Goal: Information Seeking & Learning: Learn about a topic

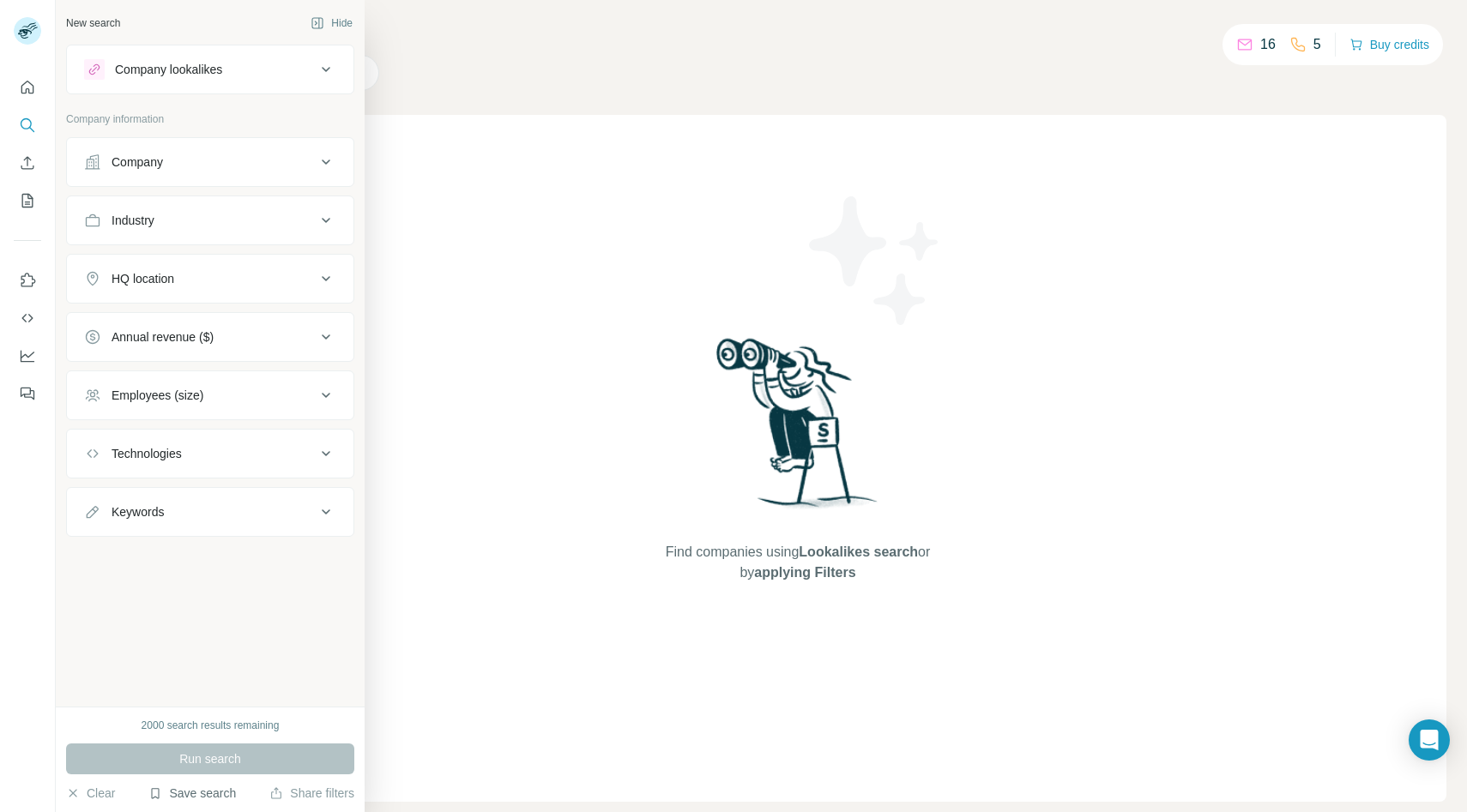
click at [195, 795] on button "Save search" at bounding box center [192, 793] width 88 height 17
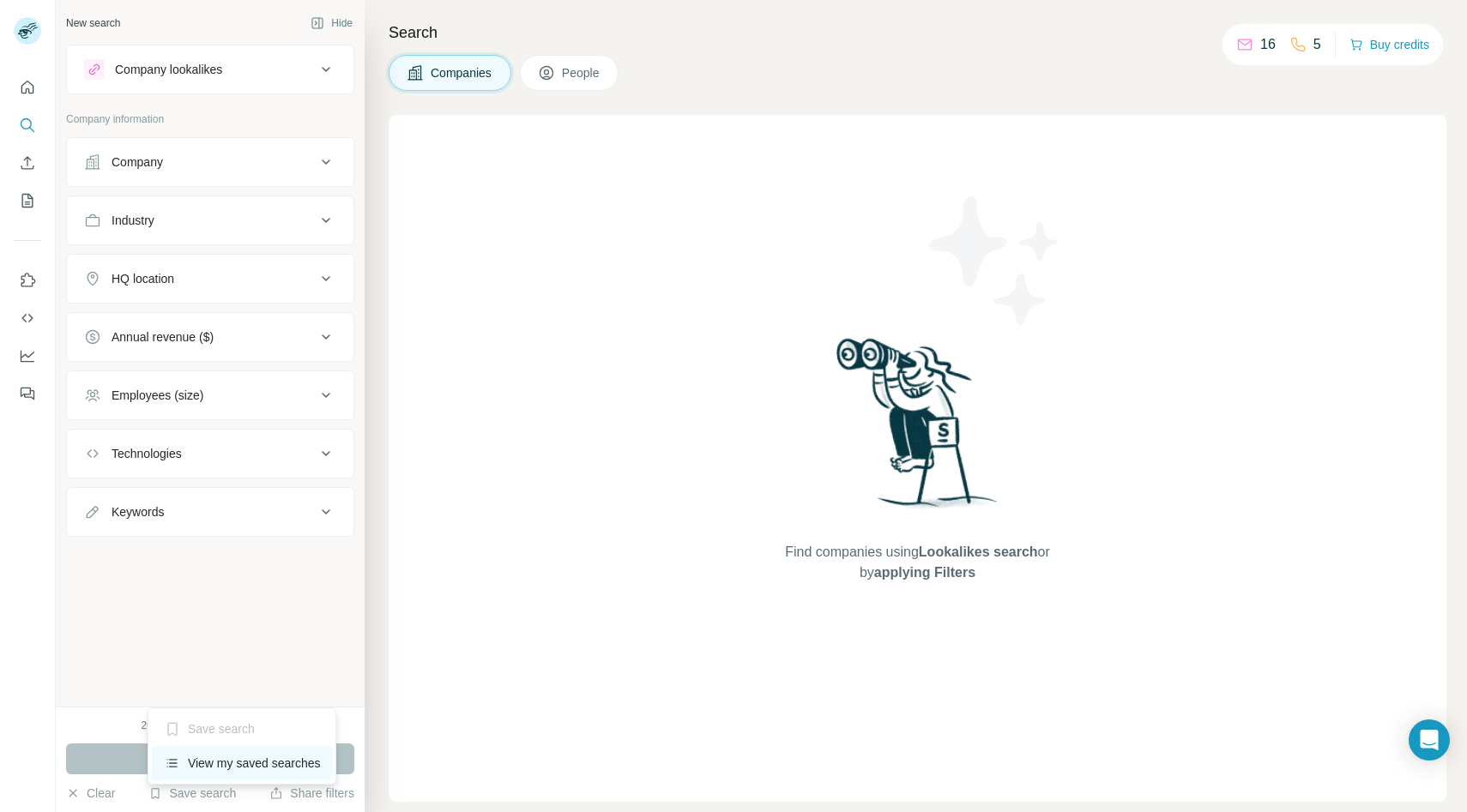
click at [210, 763] on div "View my saved searches" at bounding box center [242, 763] width 181 height 35
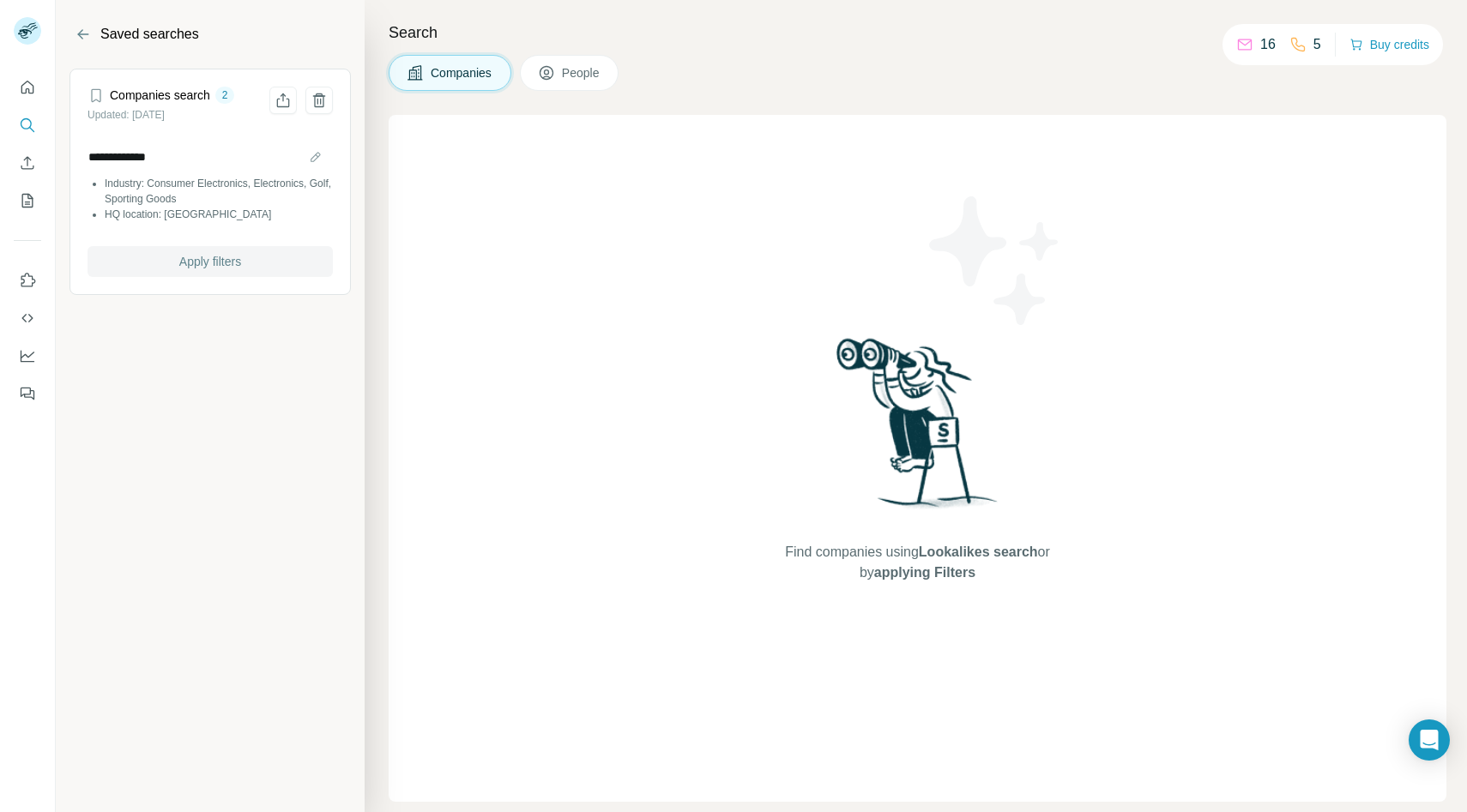
click at [205, 260] on span "Apply filters" at bounding box center [210, 262] width 62 height 17
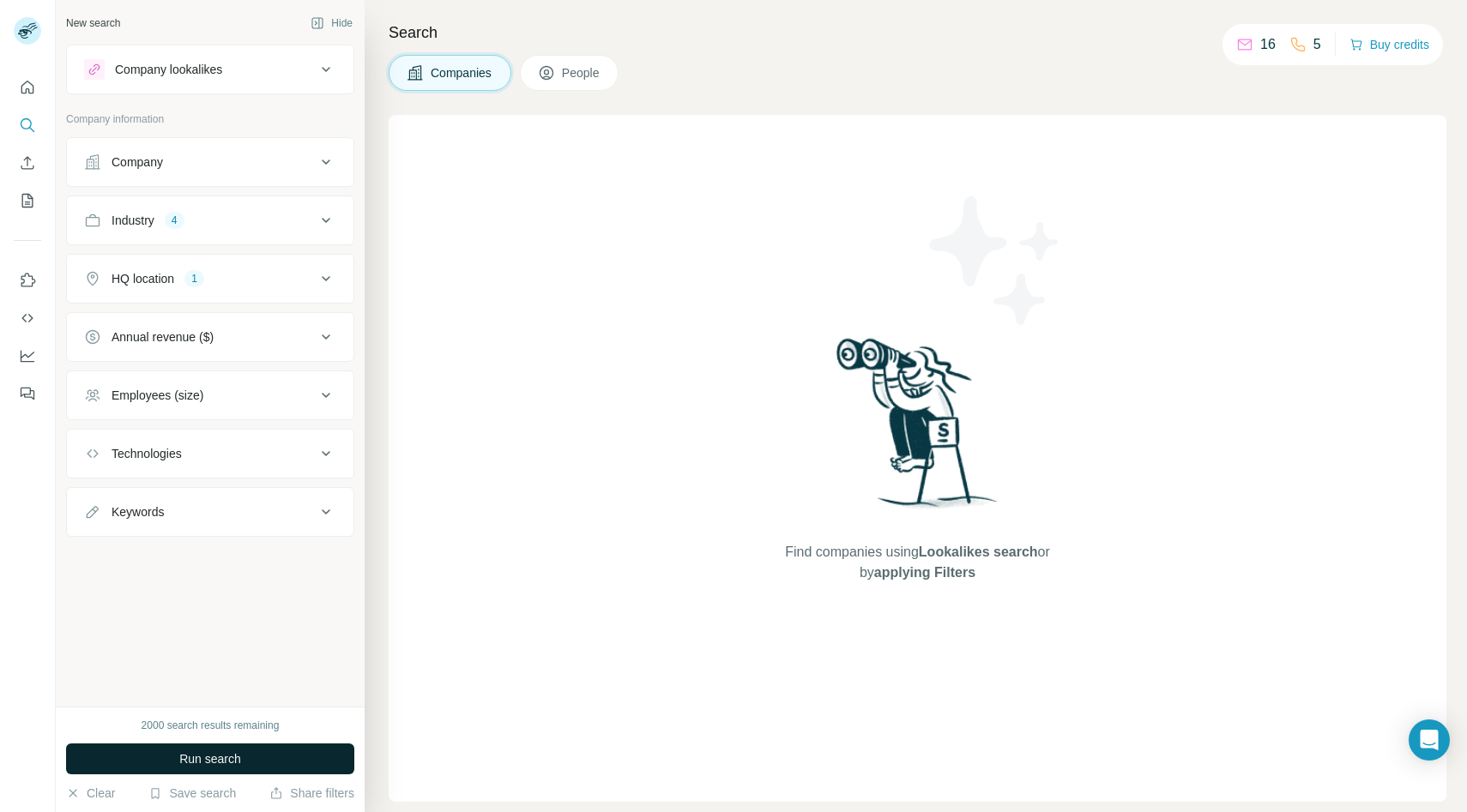
click at [223, 751] on span "Run search" at bounding box center [210, 759] width 62 height 17
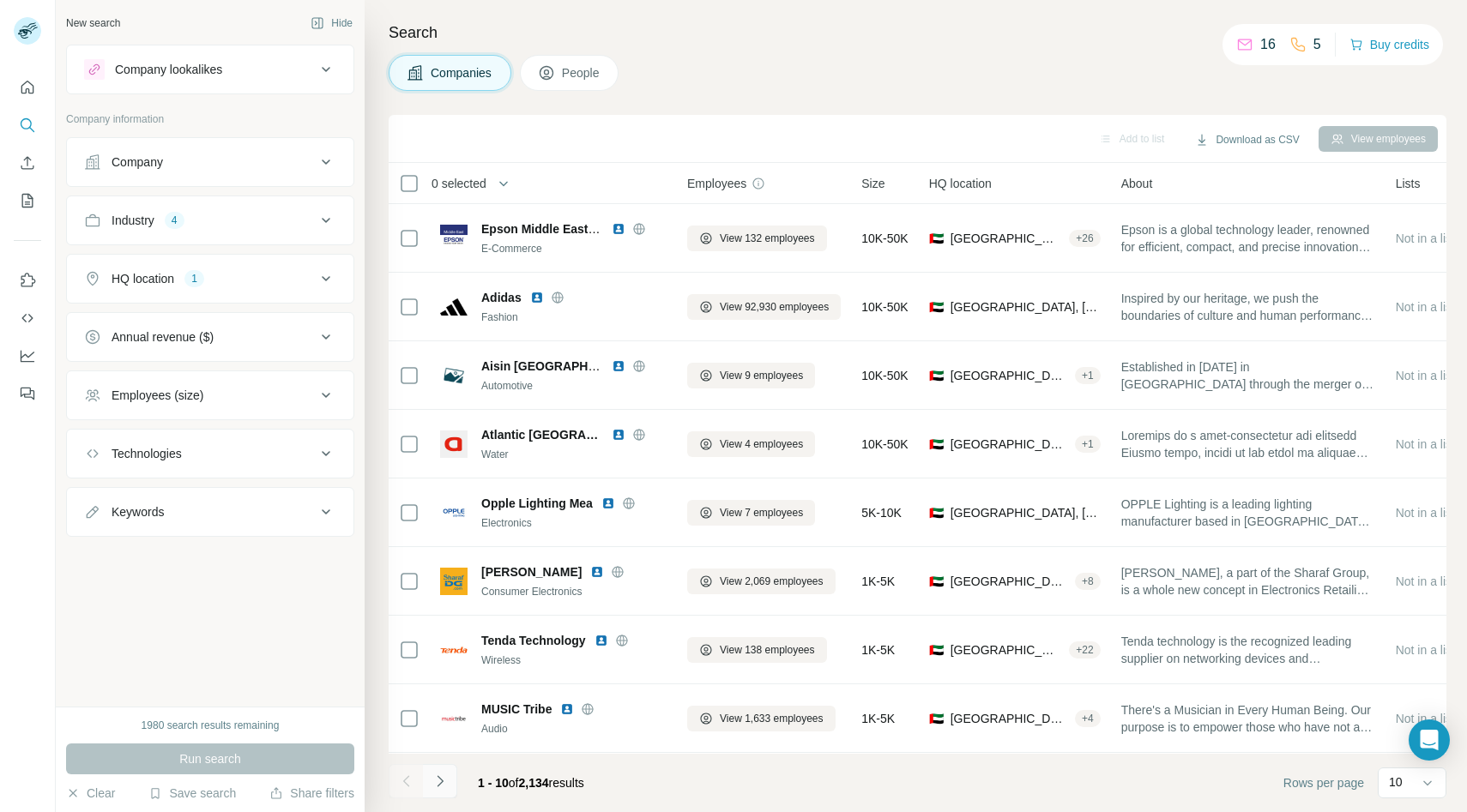
click at [445, 780] on icon "Navigate to next page" at bounding box center [440, 782] width 17 height 17
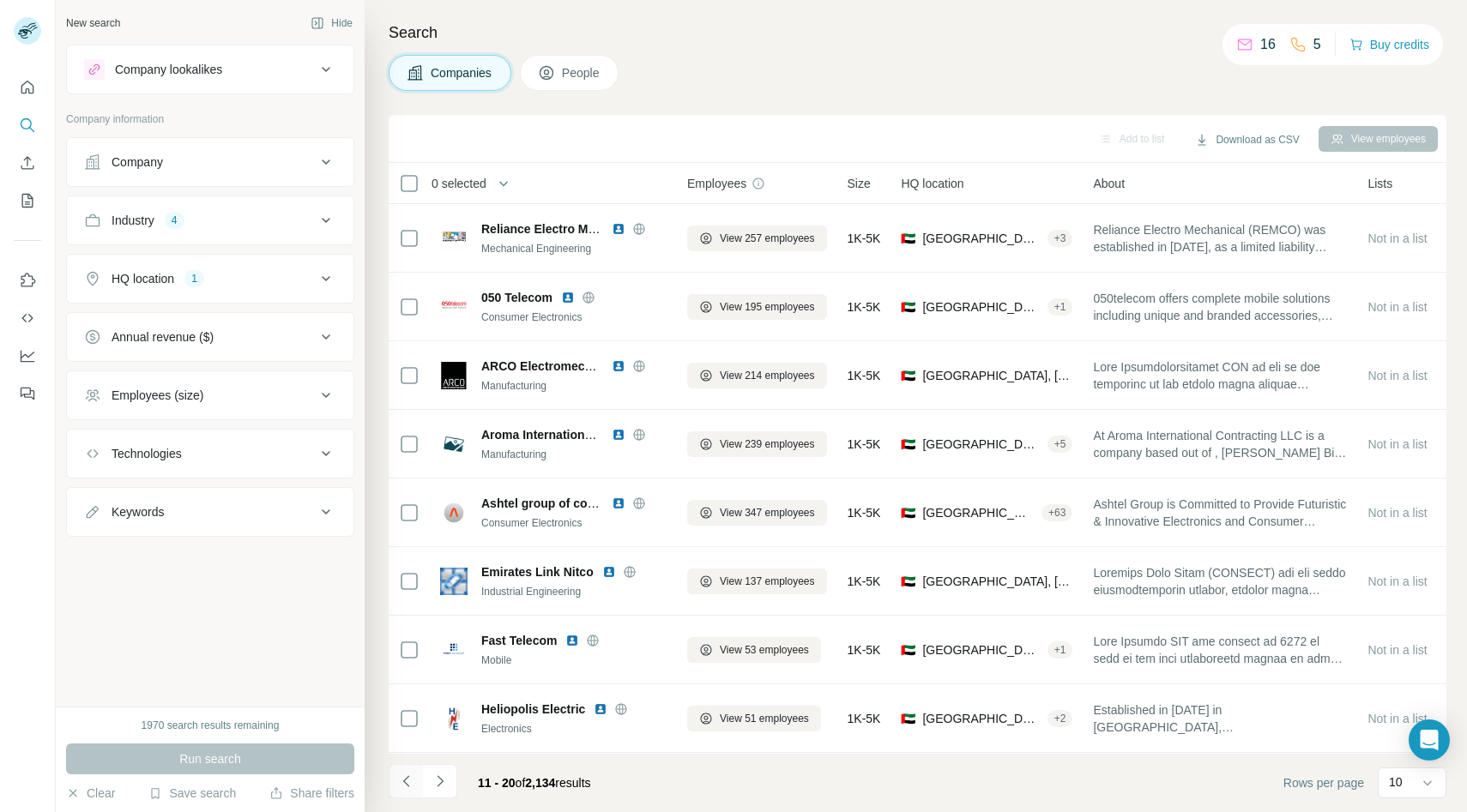
click at [406, 779] on icon "Navigate to previous page" at bounding box center [407, 782] width 17 height 17
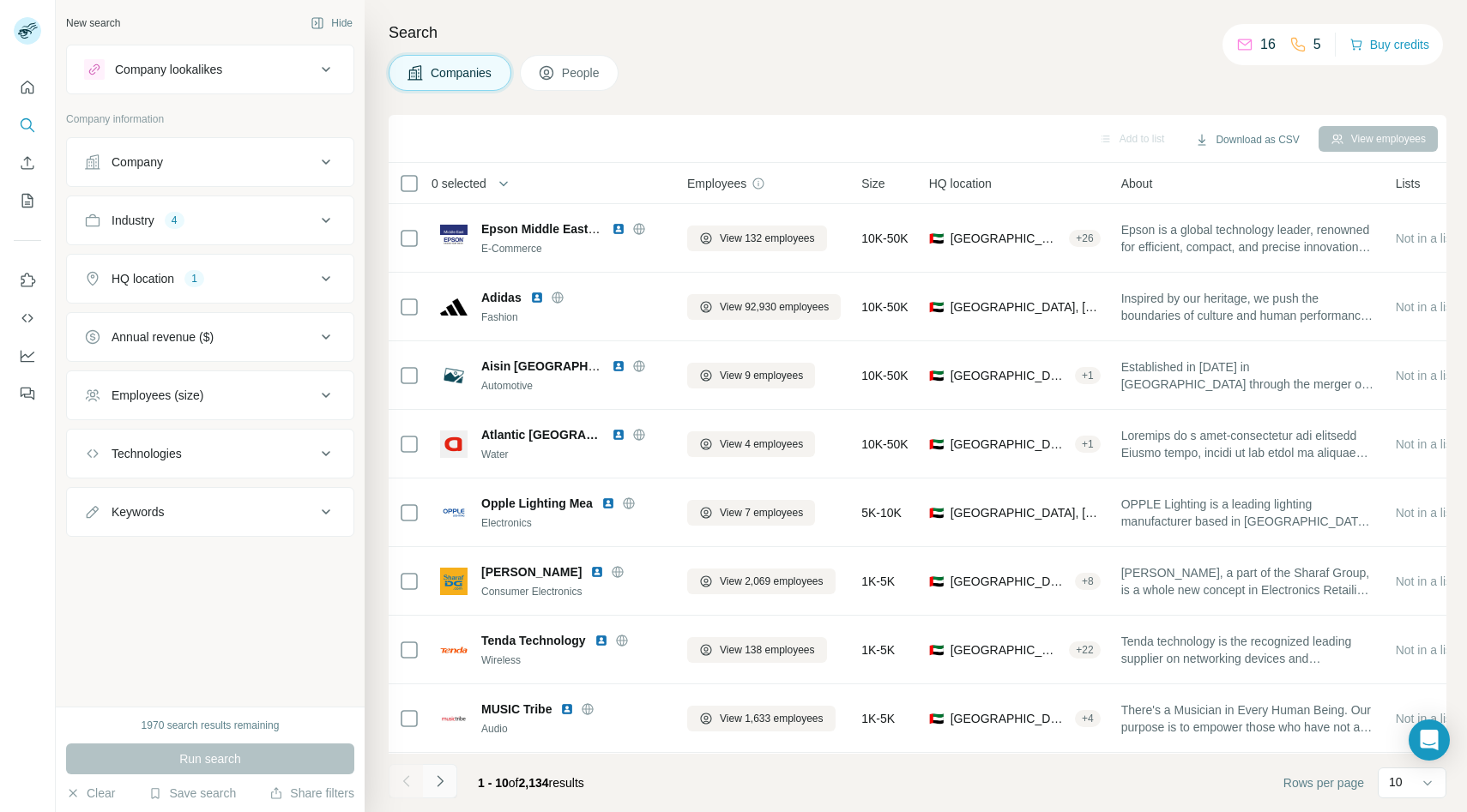
click at [441, 779] on icon "Navigate to next page" at bounding box center [440, 782] width 17 height 17
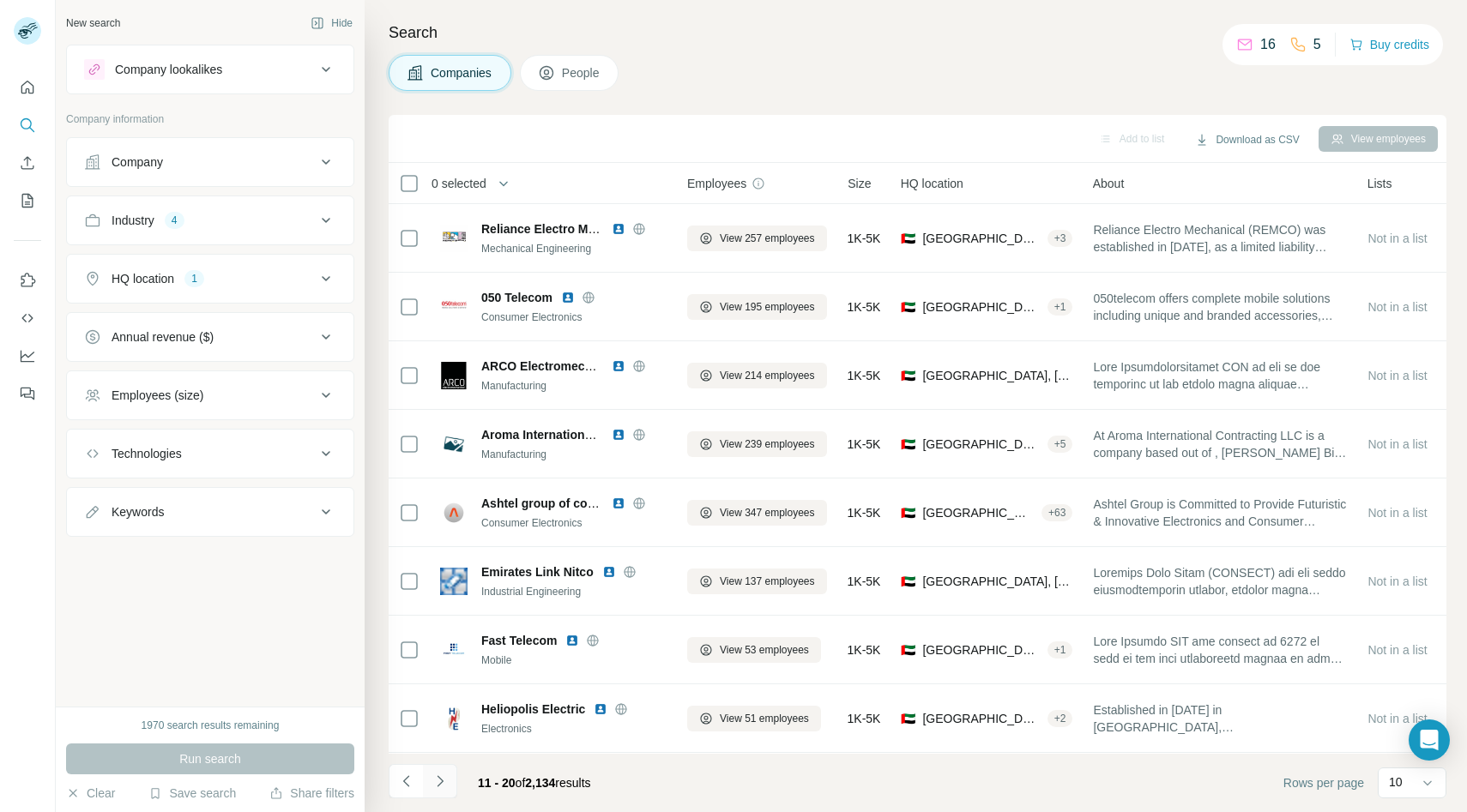
click at [441, 779] on icon "Navigate to next page" at bounding box center [440, 782] width 17 height 17
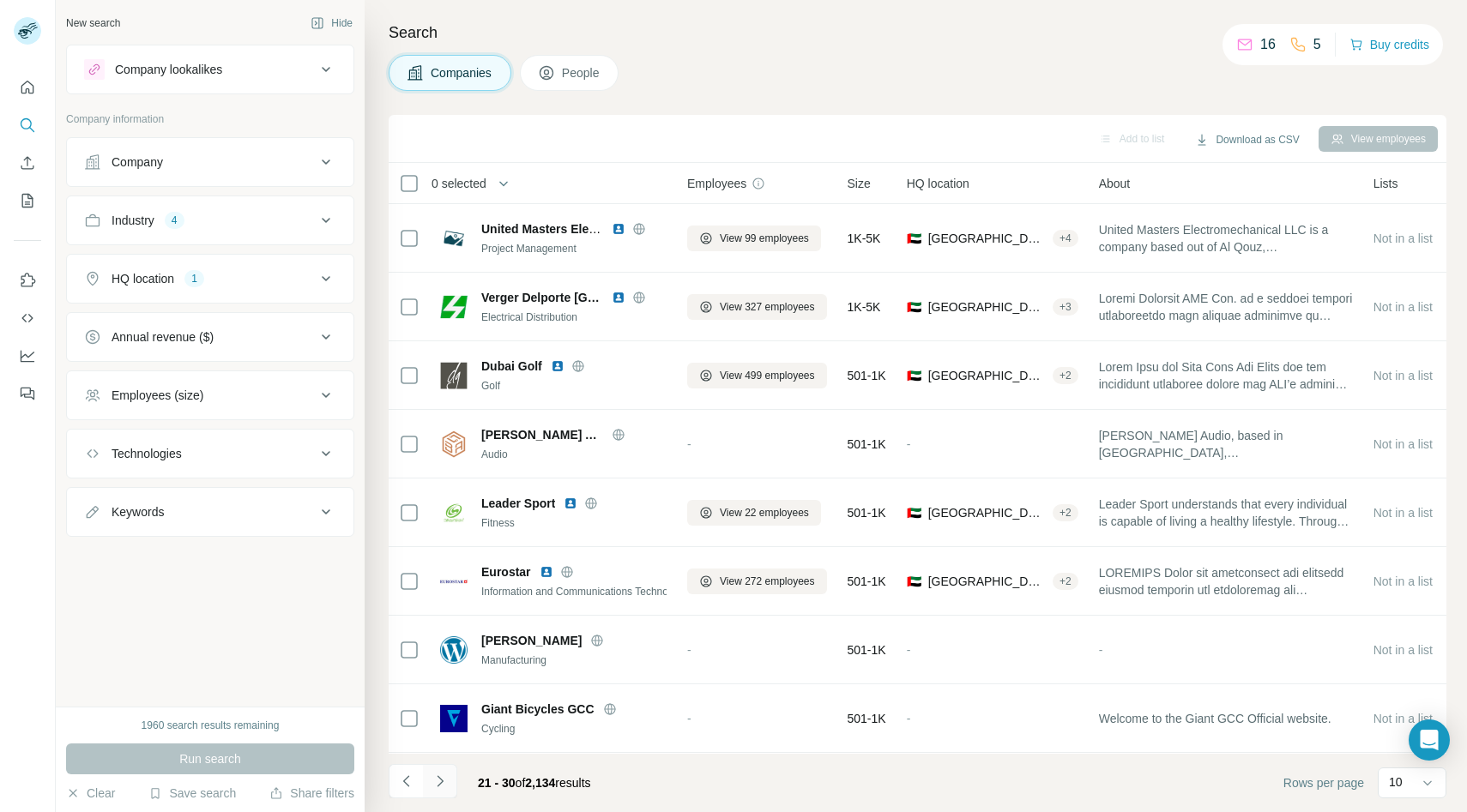
click at [441, 779] on icon "Navigate to next page" at bounding box center [440, 782] width 17 height 17
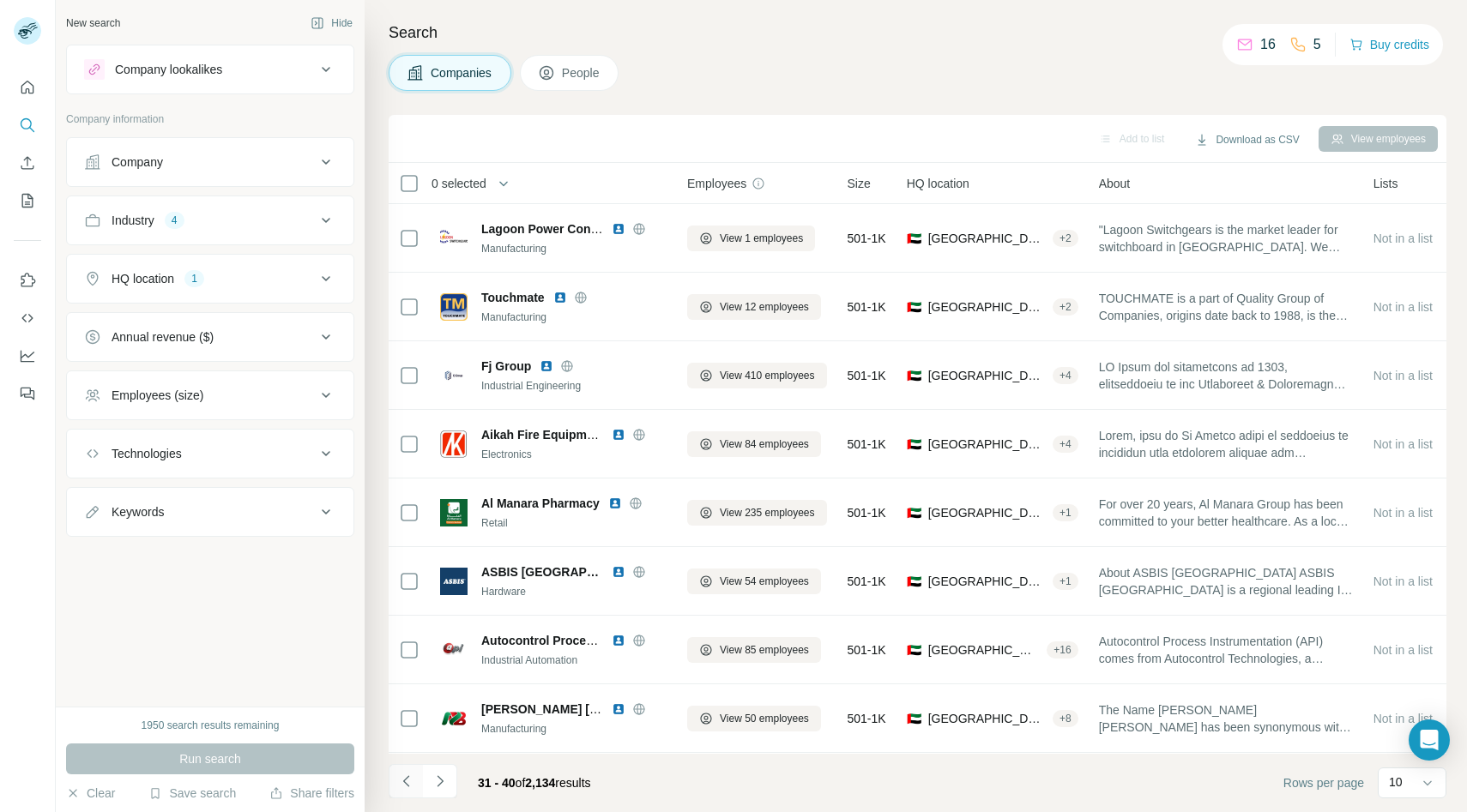
click at [403, 774] on icon "Navigate to previous page" at bounding box center [407, 782] width 17 height 17
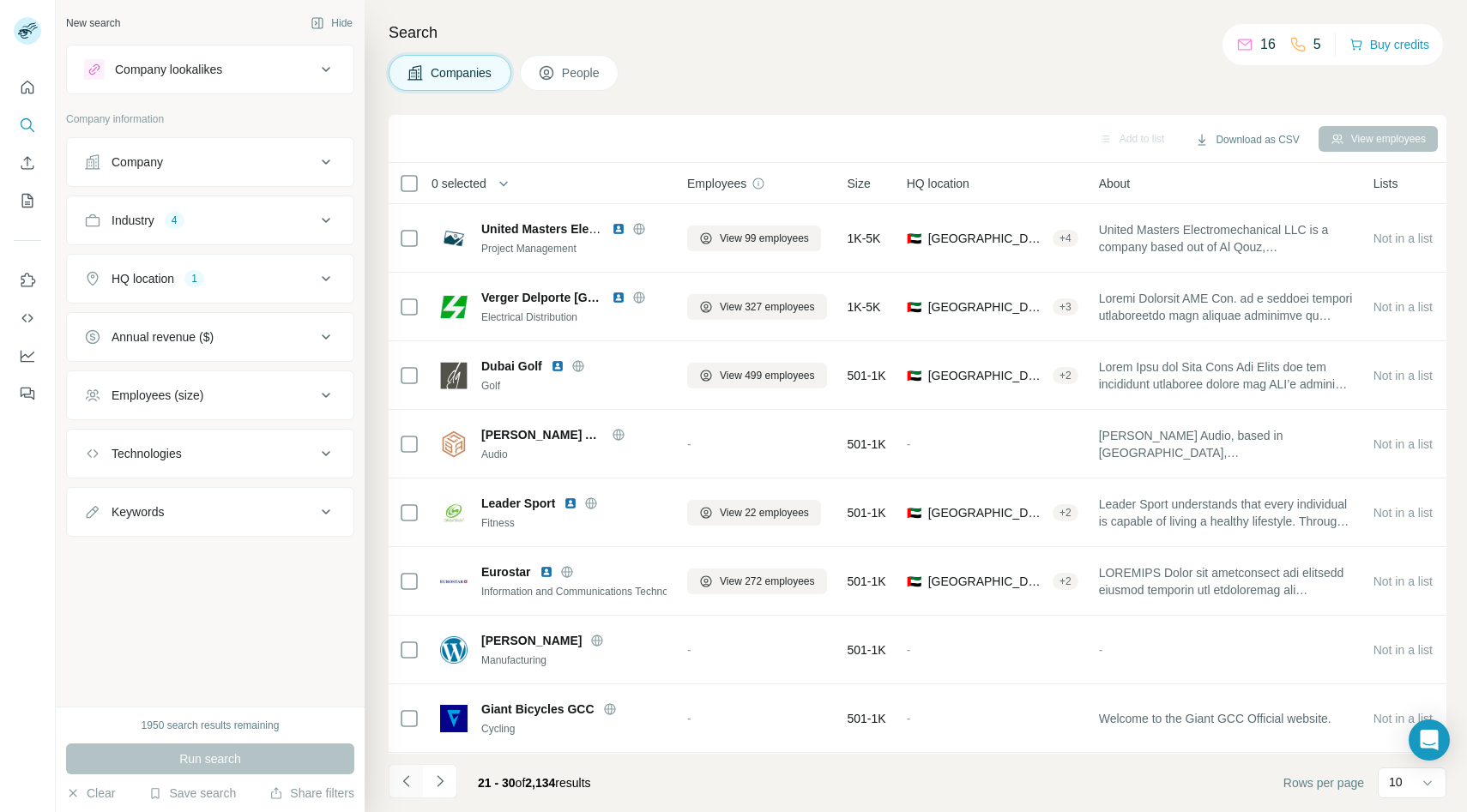
click at [403, 774] on icon "Navigate to previous page" at bounding box center [407, 782] width 17 height 17
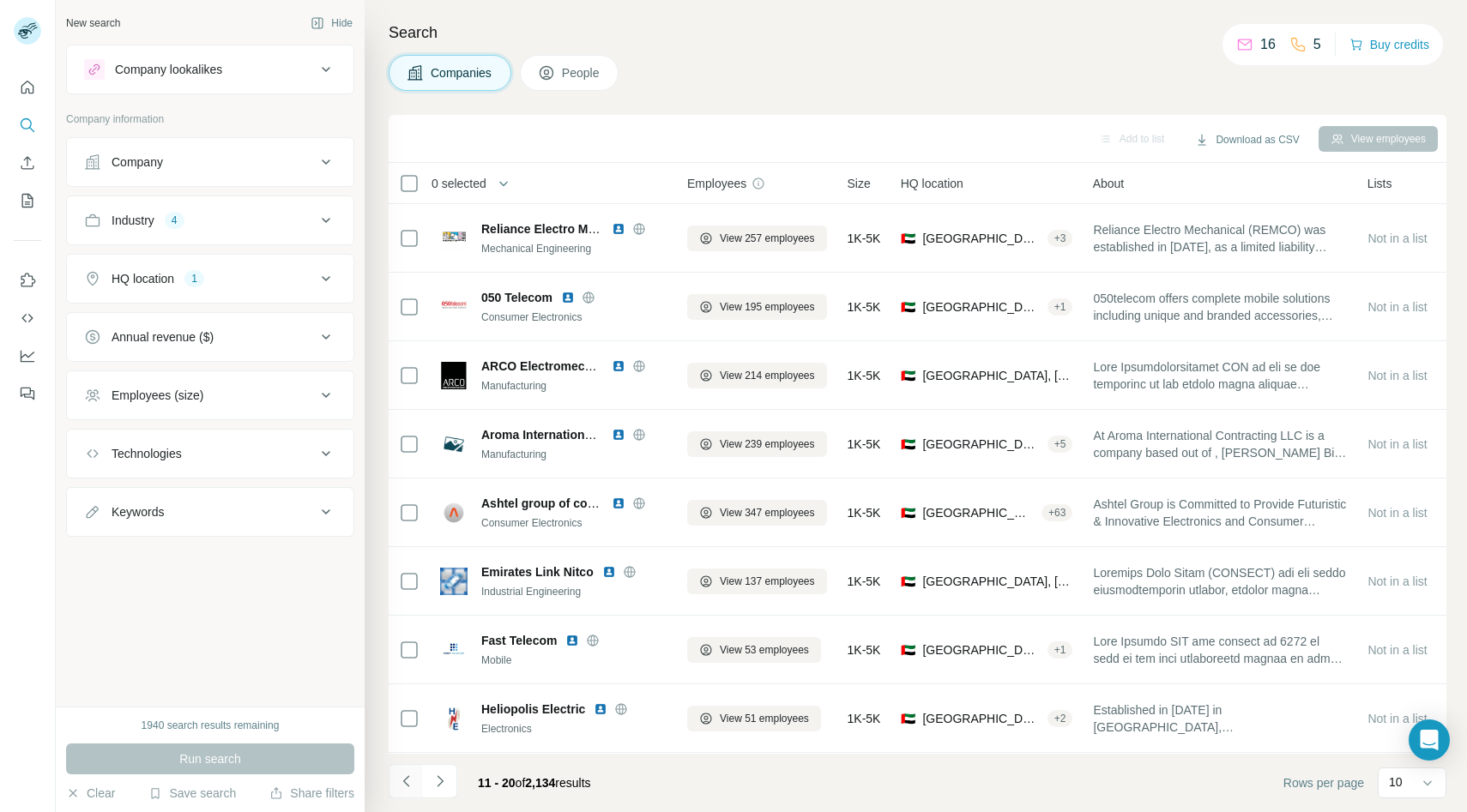
click at [403, 774] on icon "Navigate to previous page" at bounding box center [407, 782] width 17 height 17
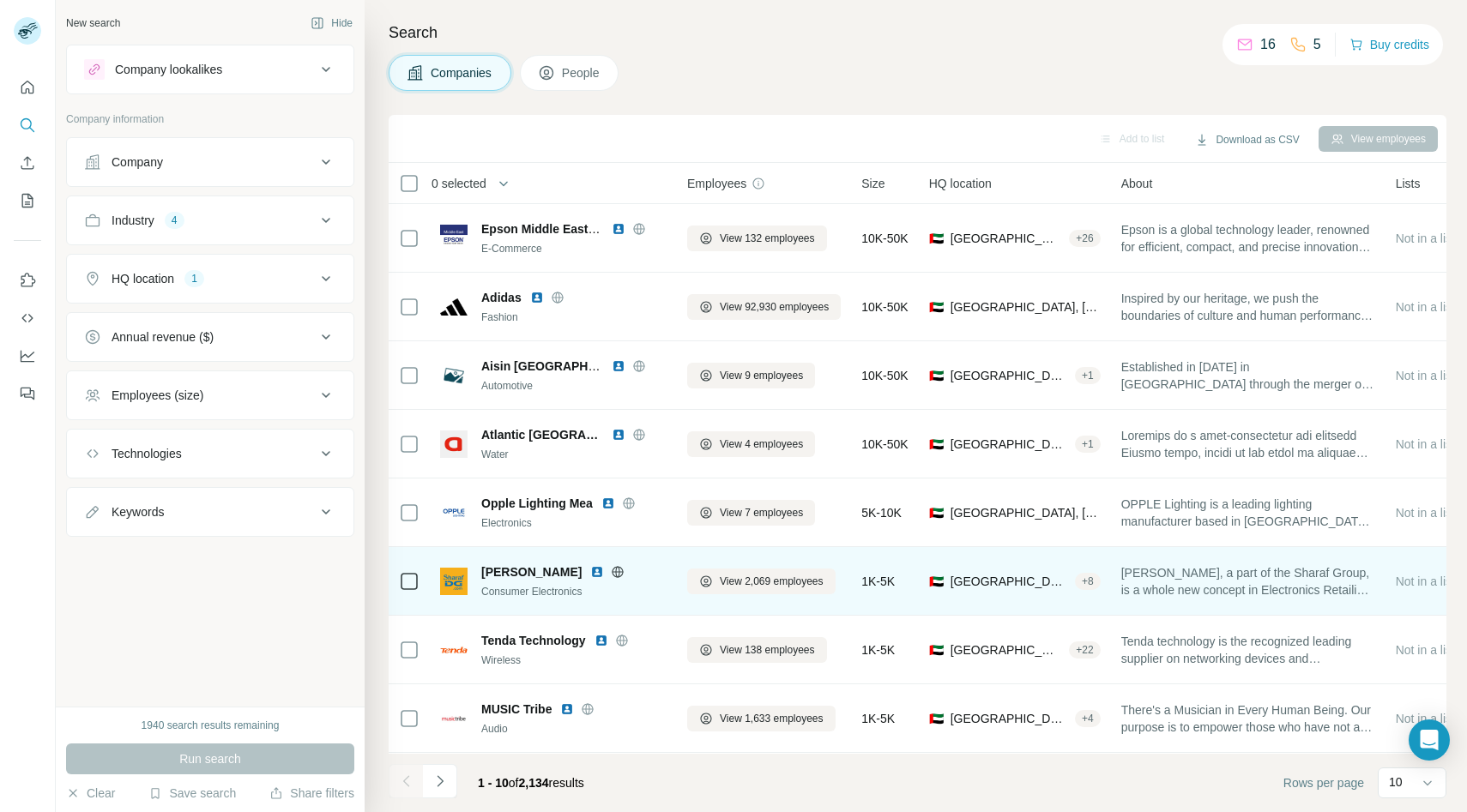
scroll to position [136, 0]
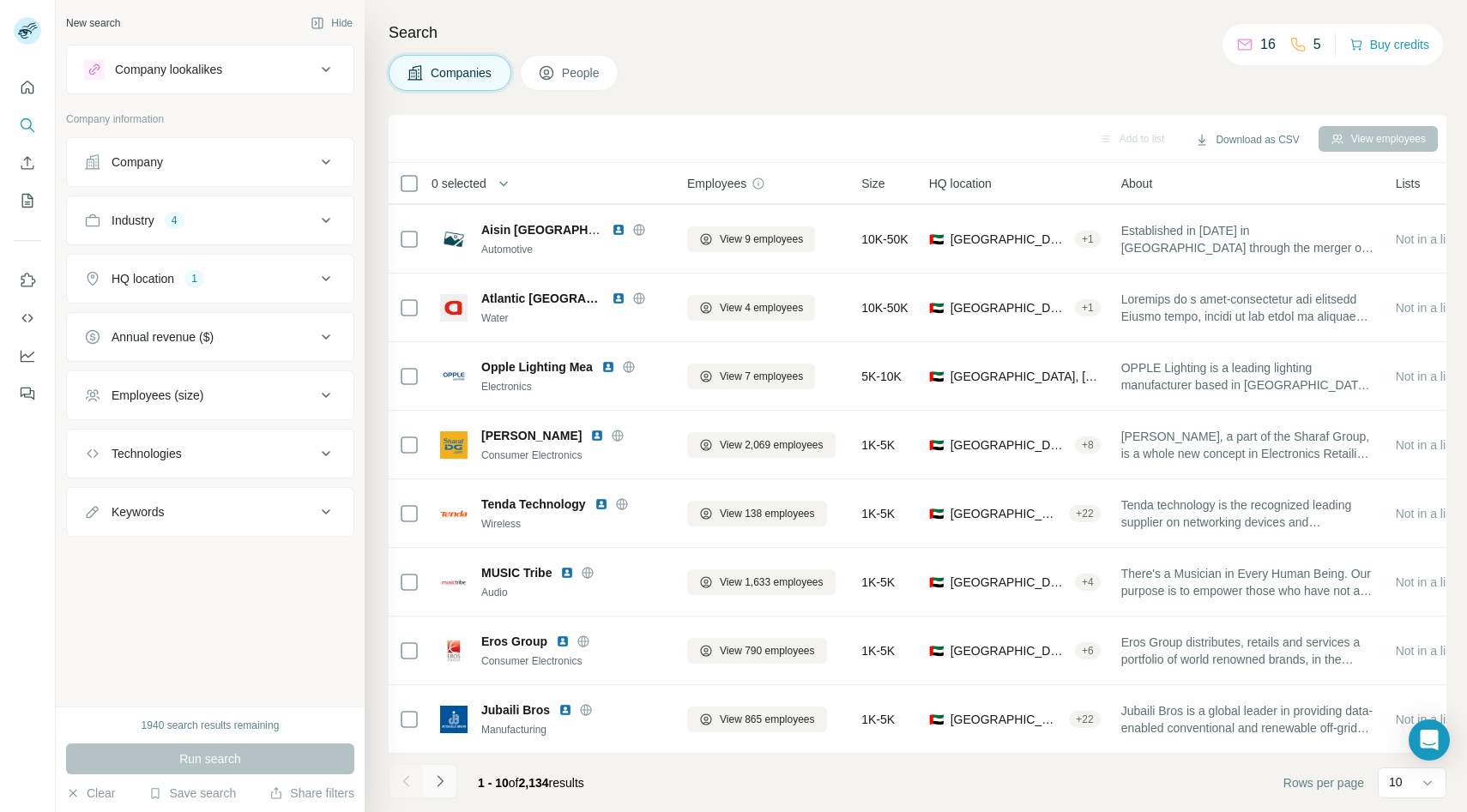
click at [439, 786] on icon "Navigate to next page" at bounding box center [440, 782] width 17 height 17
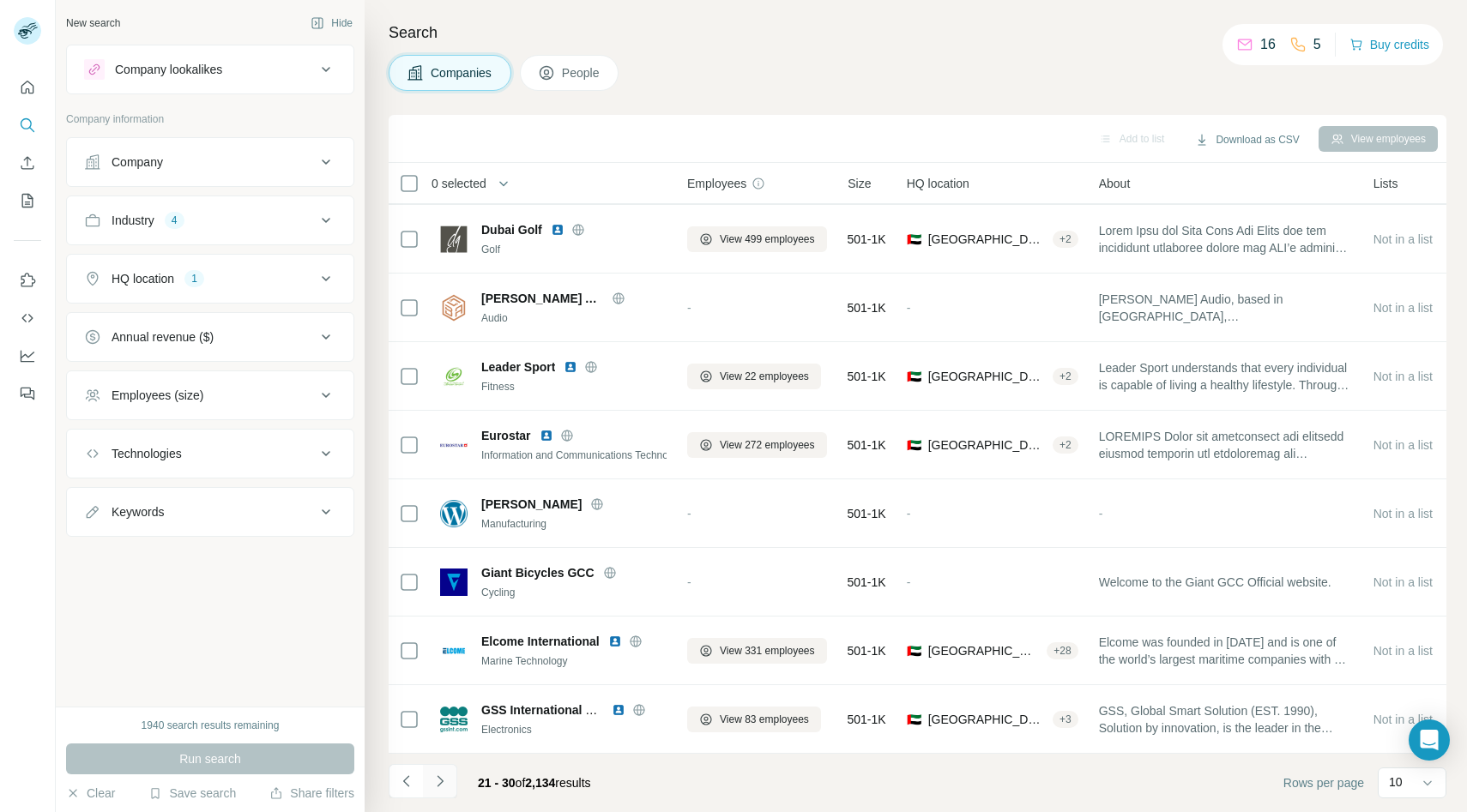
click at [439, 786] on icon "Navigate to next page" at bounding box center [440, 782] width 17 height 17
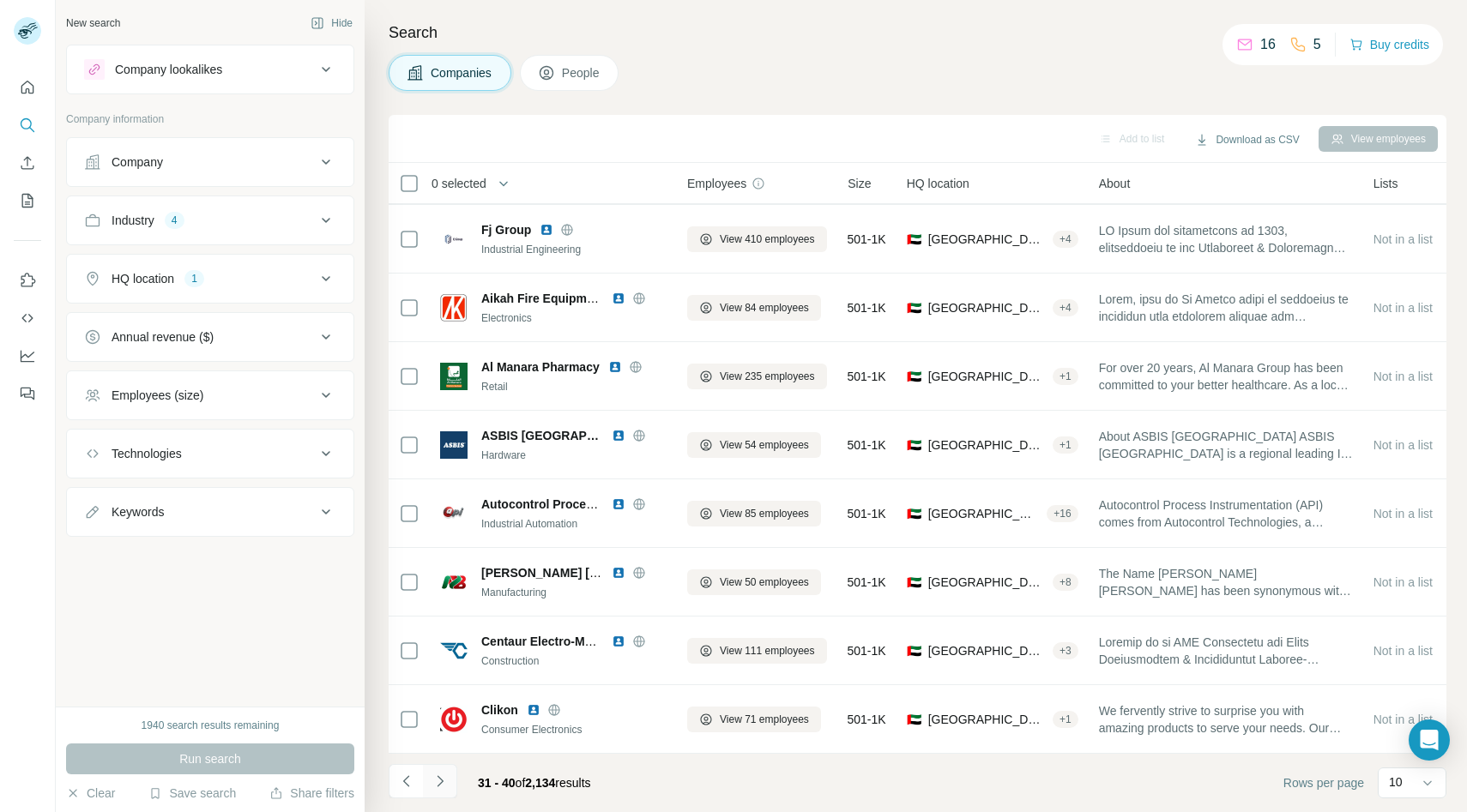
click at [439, 786] on icon "Navigate to next page" at bounding box center [440, 782] width 17 height 17
click at [439, 786] on div at bounding box center [440, 782] width 35 height 35
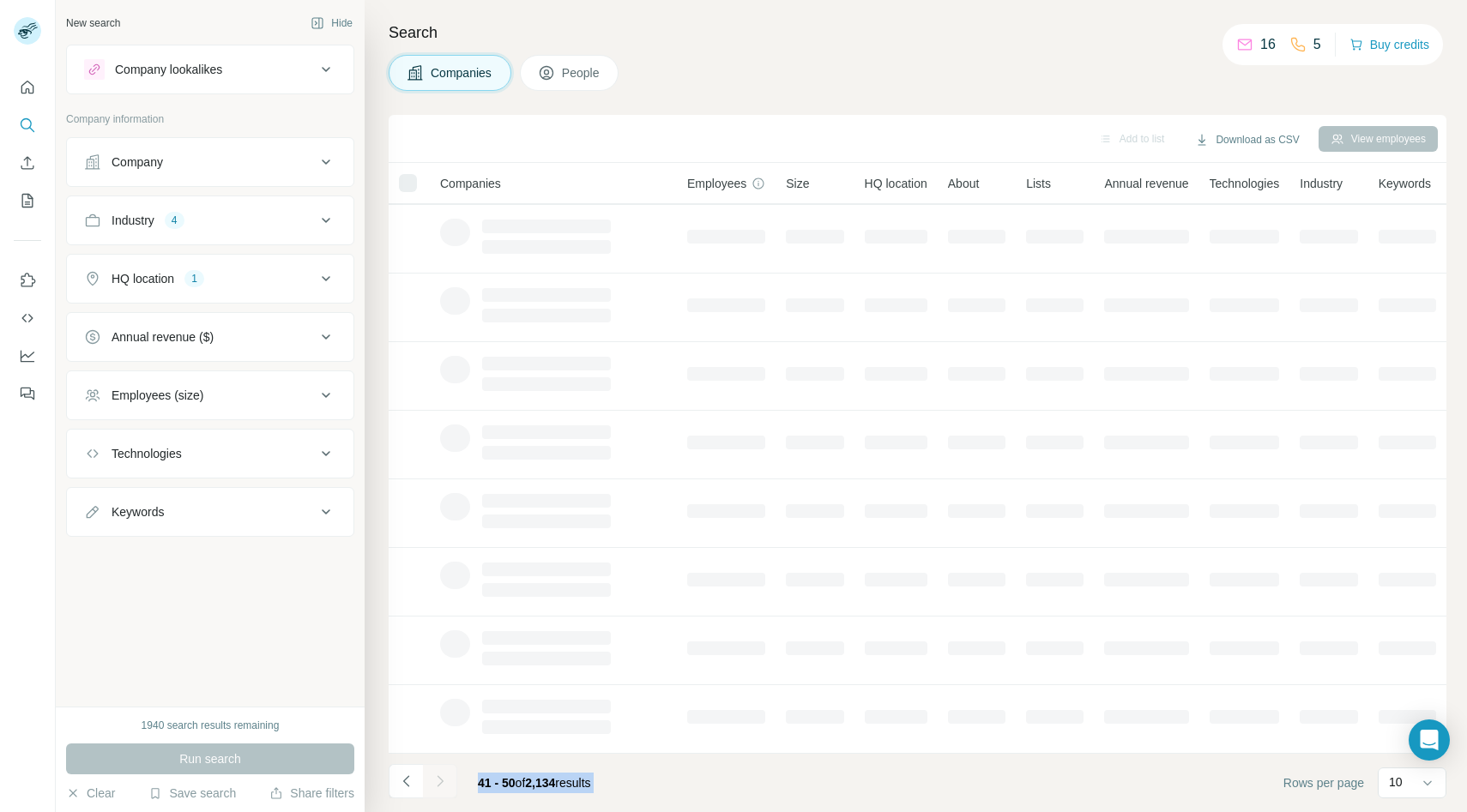
click at [459, 789] on div "41 - 50 of 2,134 results" at bounding box center [496, 783] width 216 height 38
click at [407, 782] on icon "Navigate to previous page" at bounding box center [407, 782] width 17 height 17
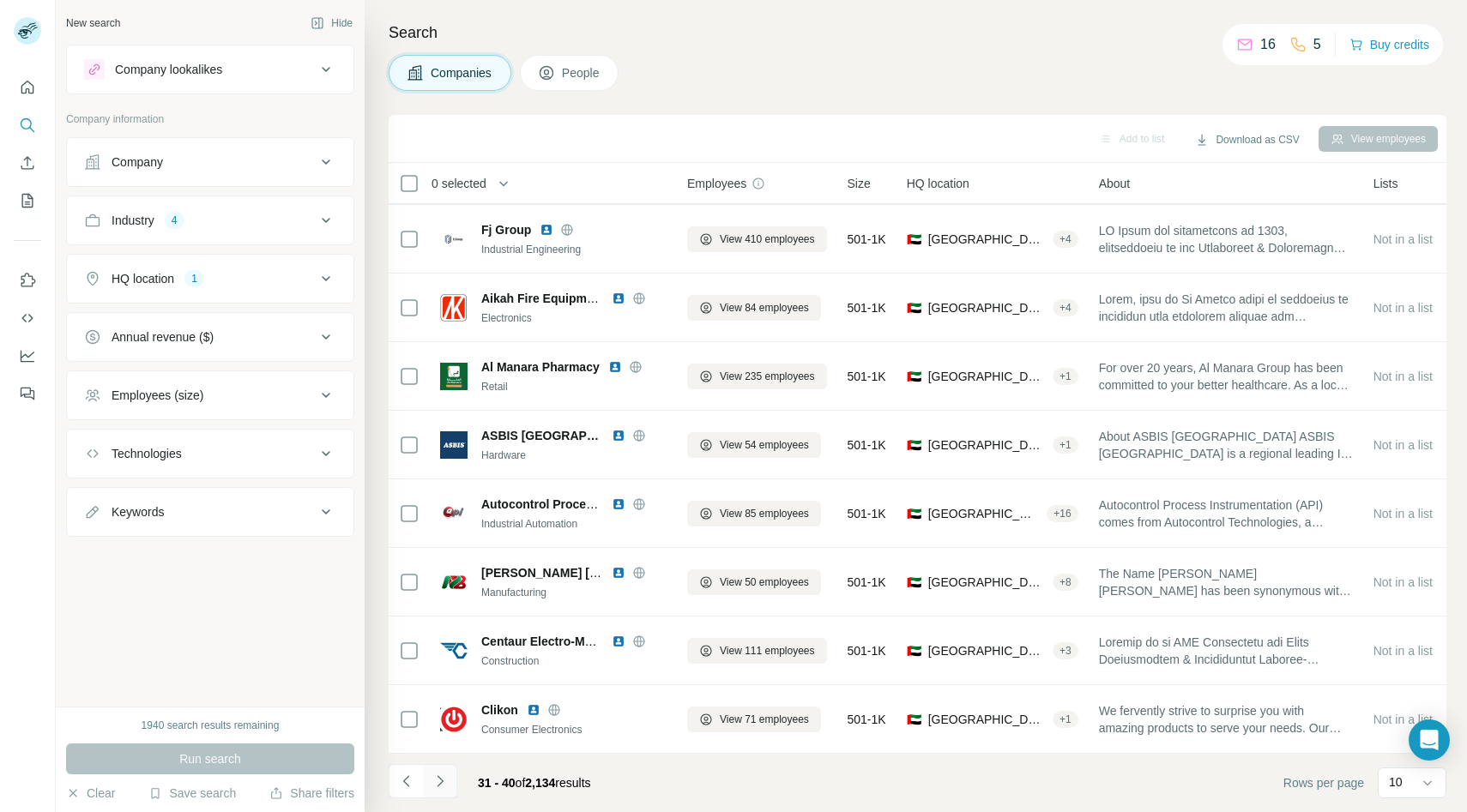
click at [434, 783] on icon "Navigate to next page" at bounding box center [440, 782] width 17 height 17
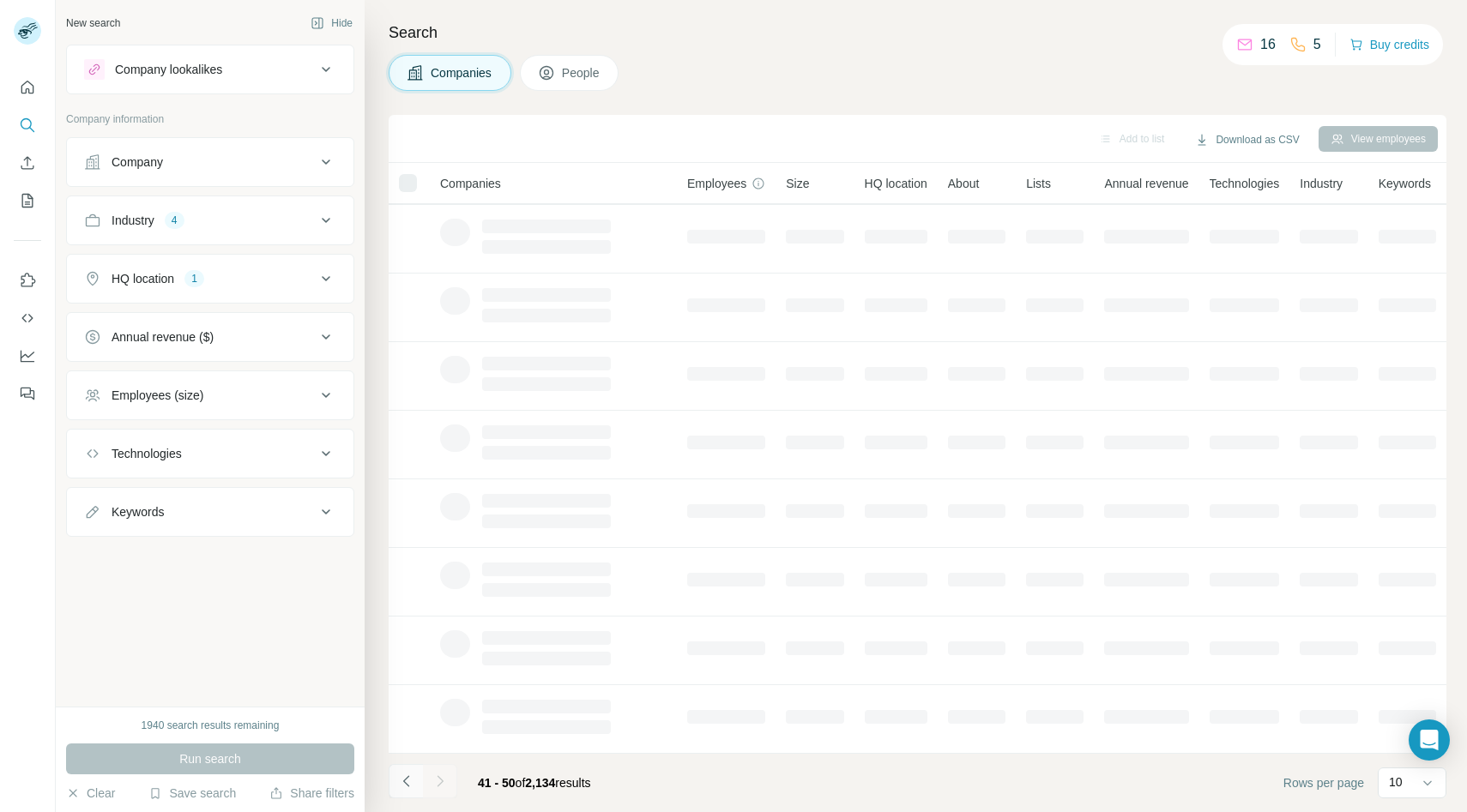
click at [401, 780] on icon "Navigate to previous page" at bounding box center [407, 782] width 17 height 17
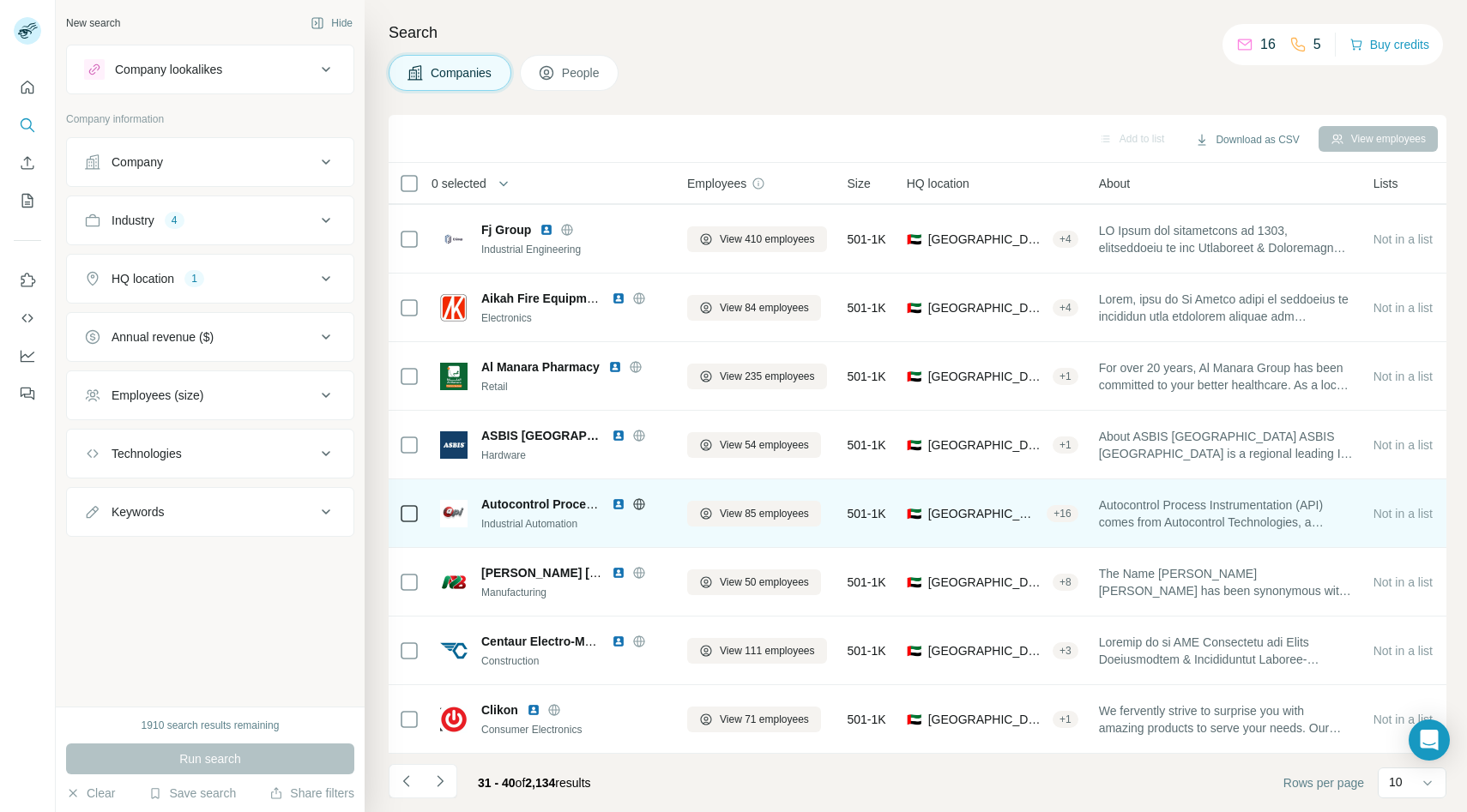
click at [603, 545] on td "Autocontrol Process Instrumentation Industrial Automation" at bounding box center [553, 513] width 247 height 68
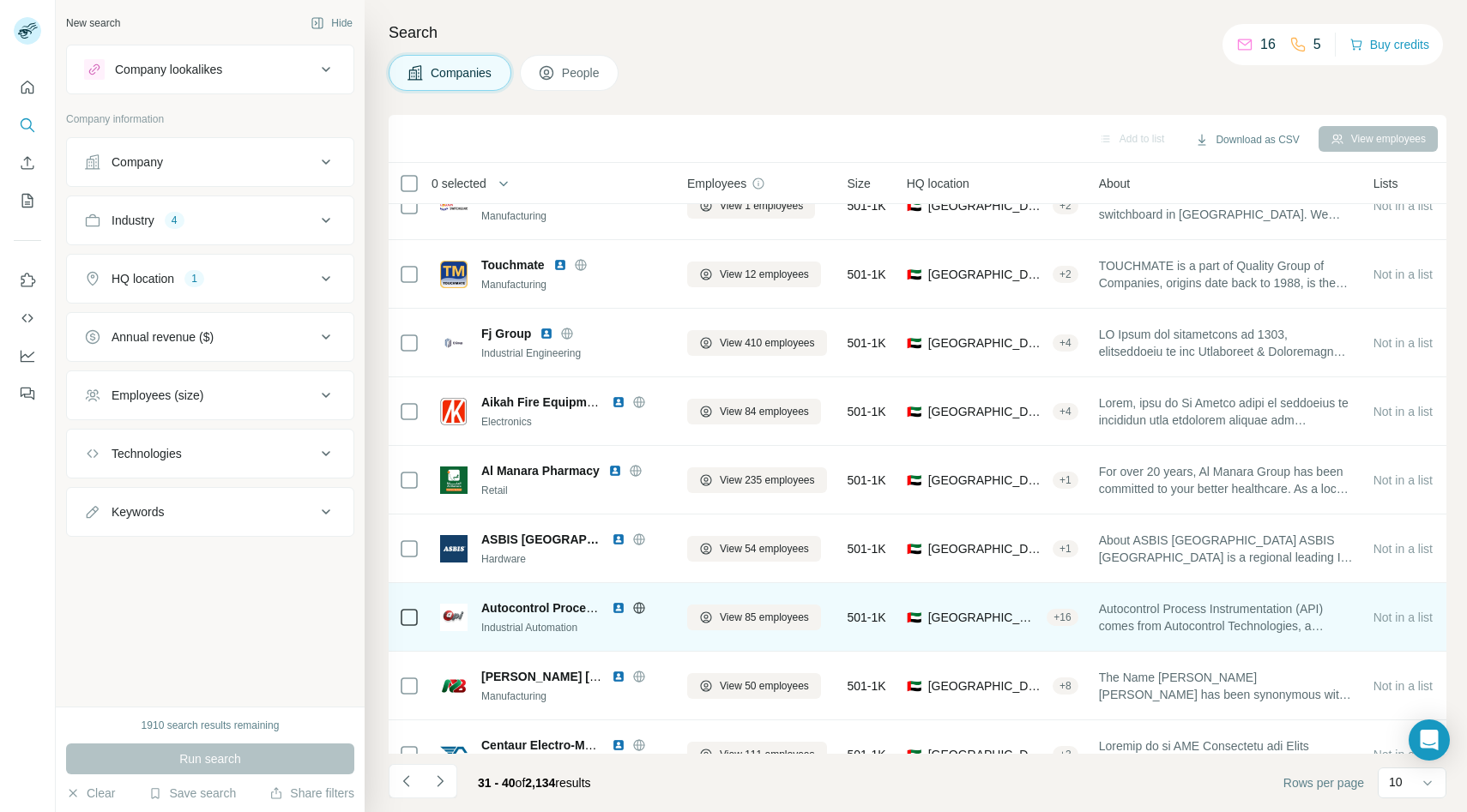
scroll to position [0, 0]
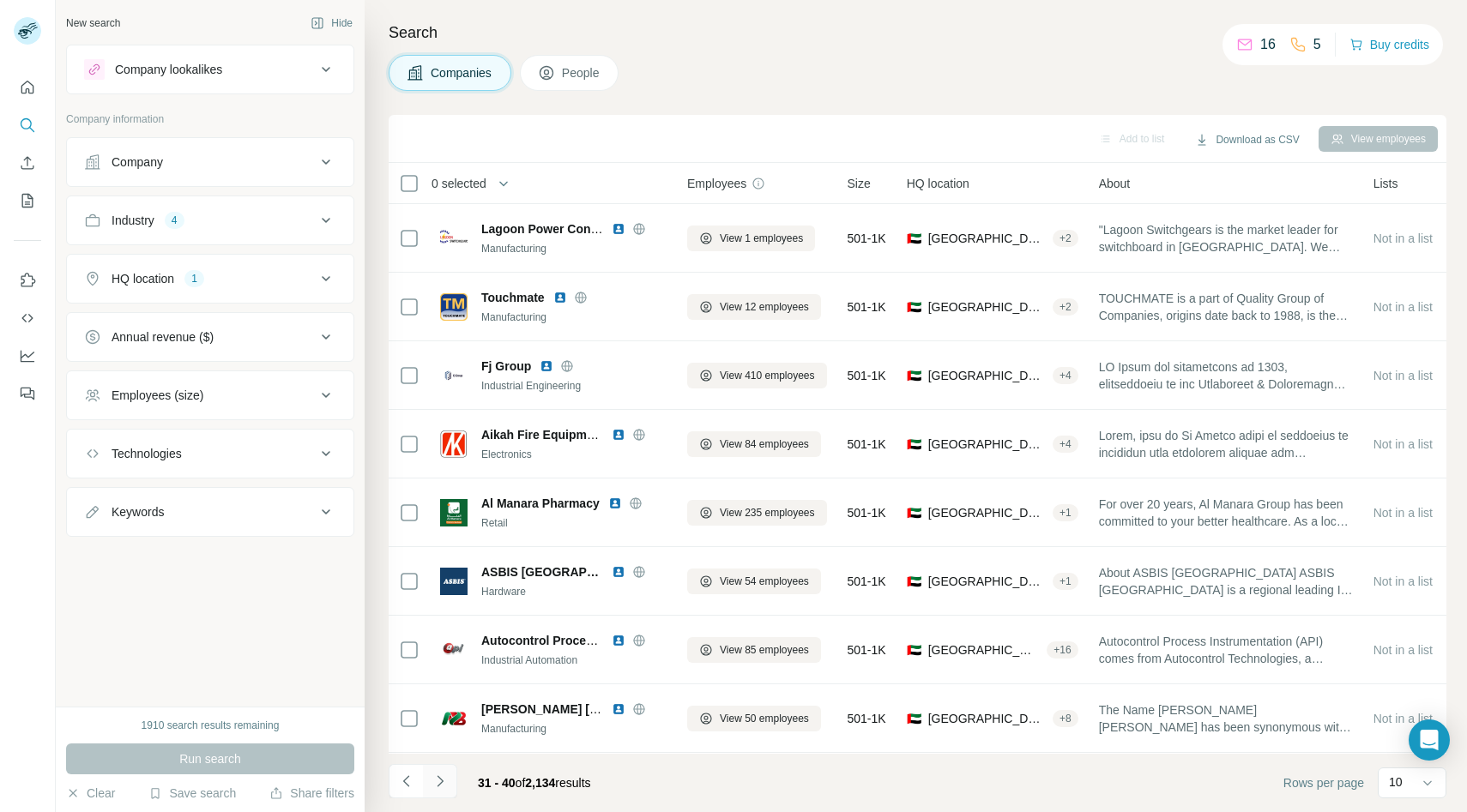
click at [444, 783] on icon "Navigate to next page" at bounding box center [440, 782] width 17 height 17
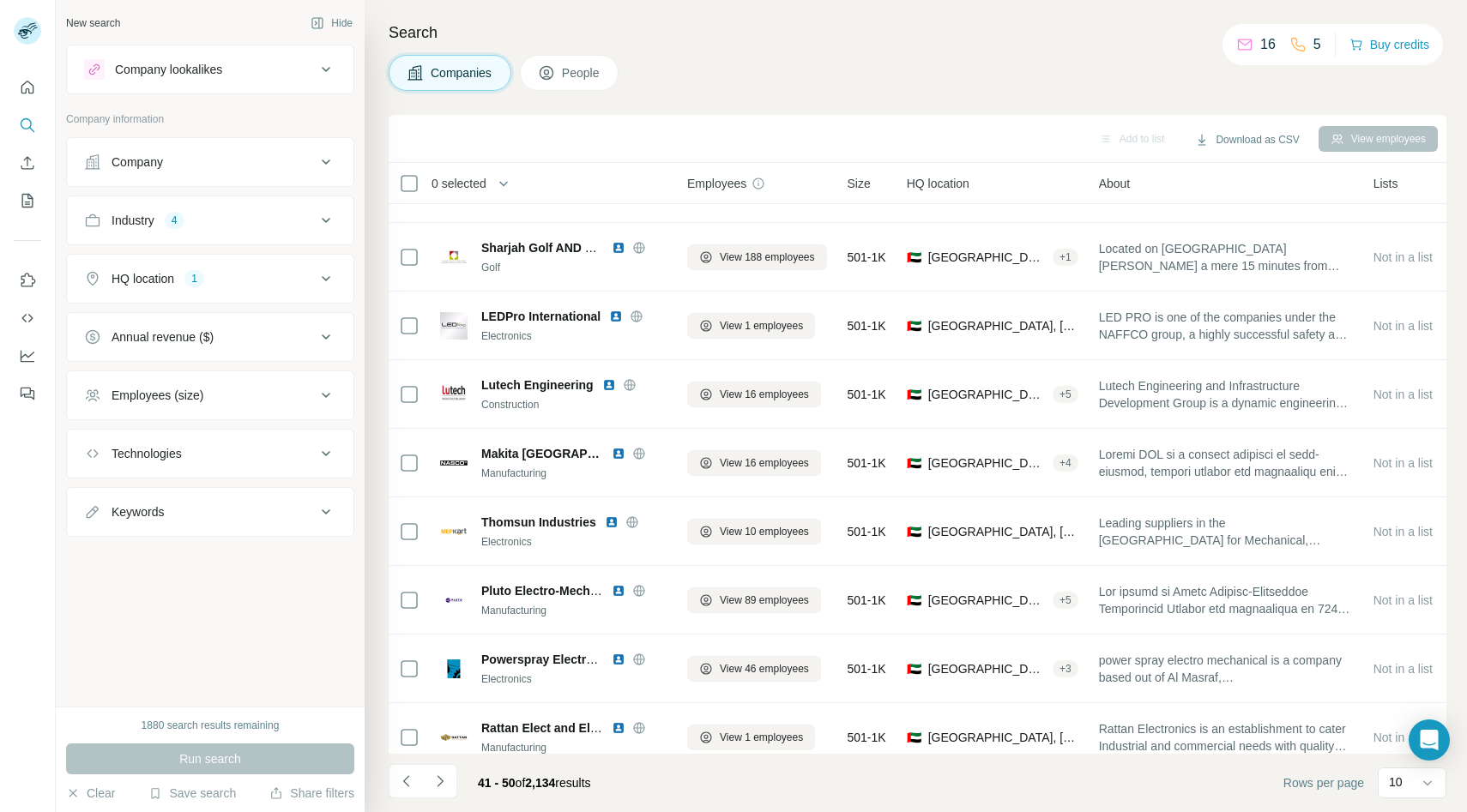
scroll to position [136, 0]
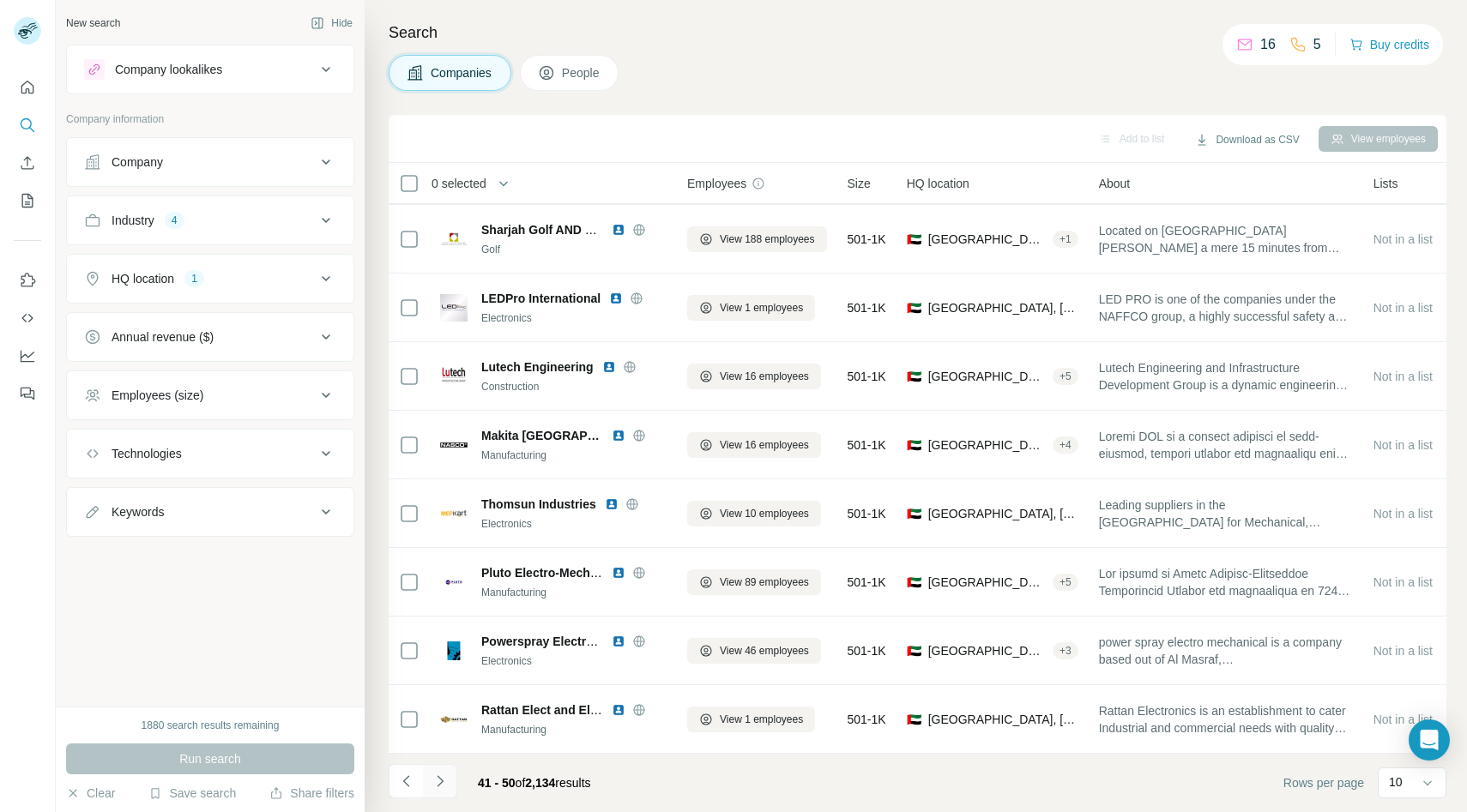
click at [452, 776] on button "Navigate to next page" at bounding box center [440, 782] width 35 height 35
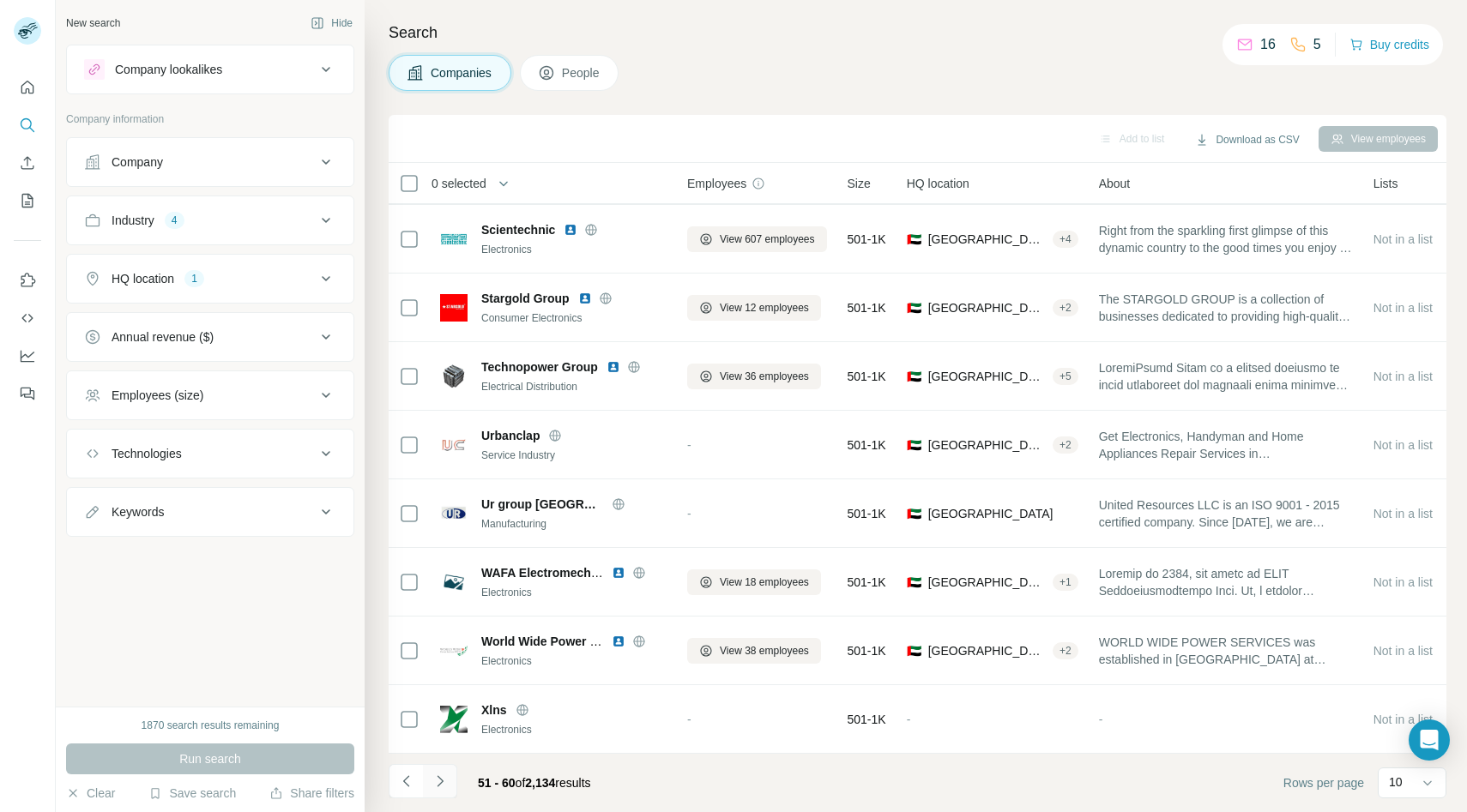
click at [446, 771] on button "Navigate to next page" at bounding box center [440, 782] width 35 height 35
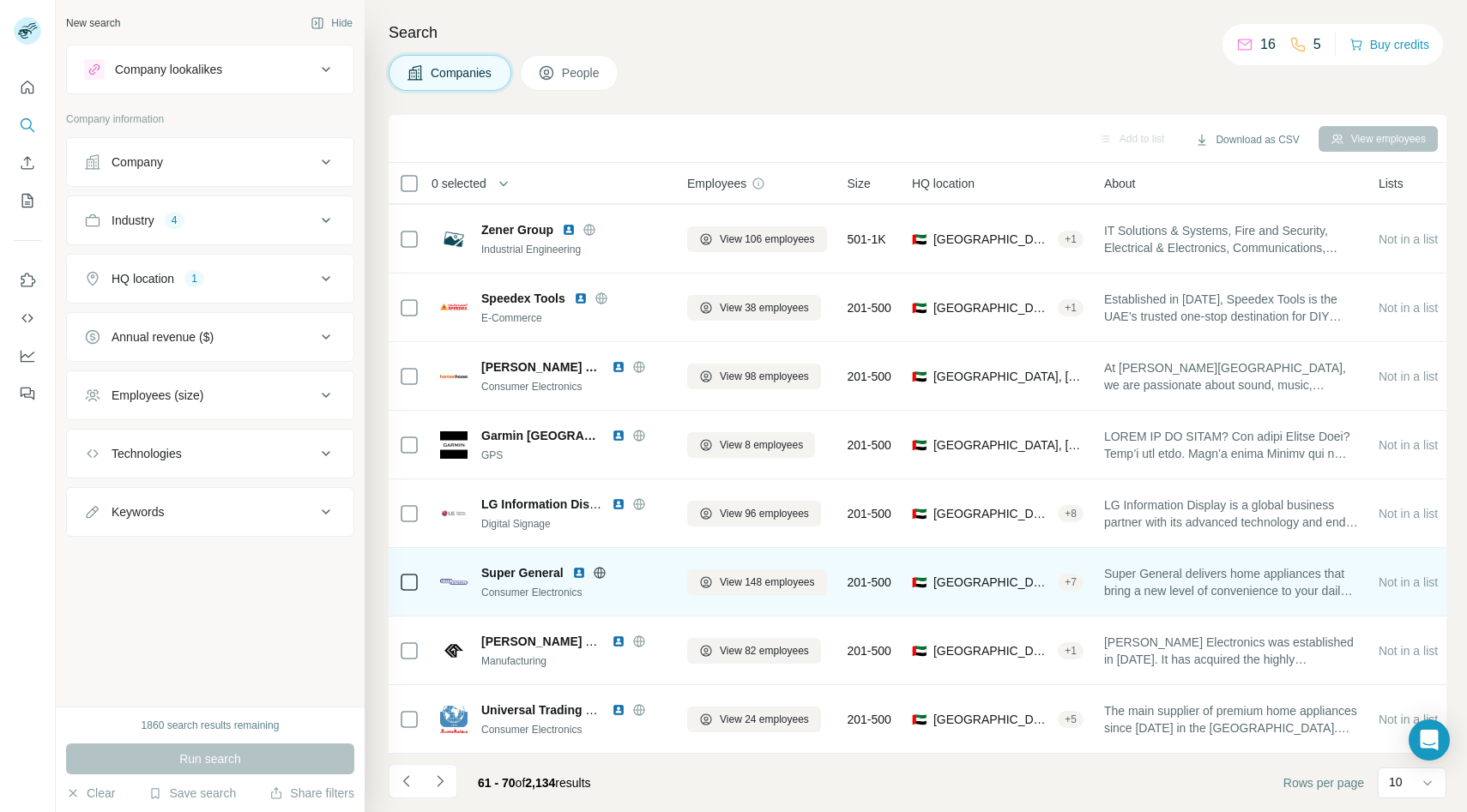
click at [603, 575] on icon at bounding box center [600, 573] width 14 height 14
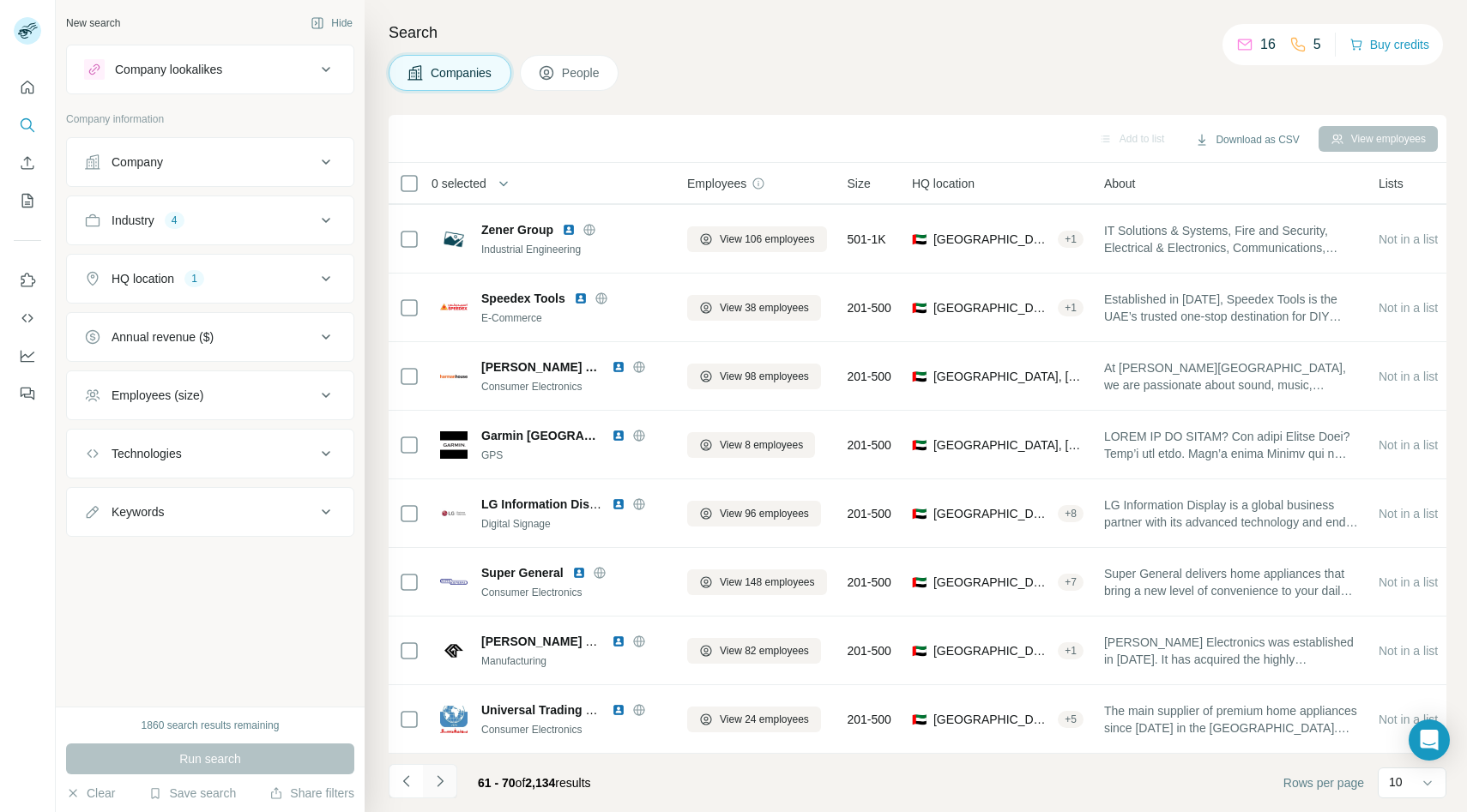
click at [447, 783] on icon "Navigate to next page" at bounding box center [440, 782] width 17 height 17
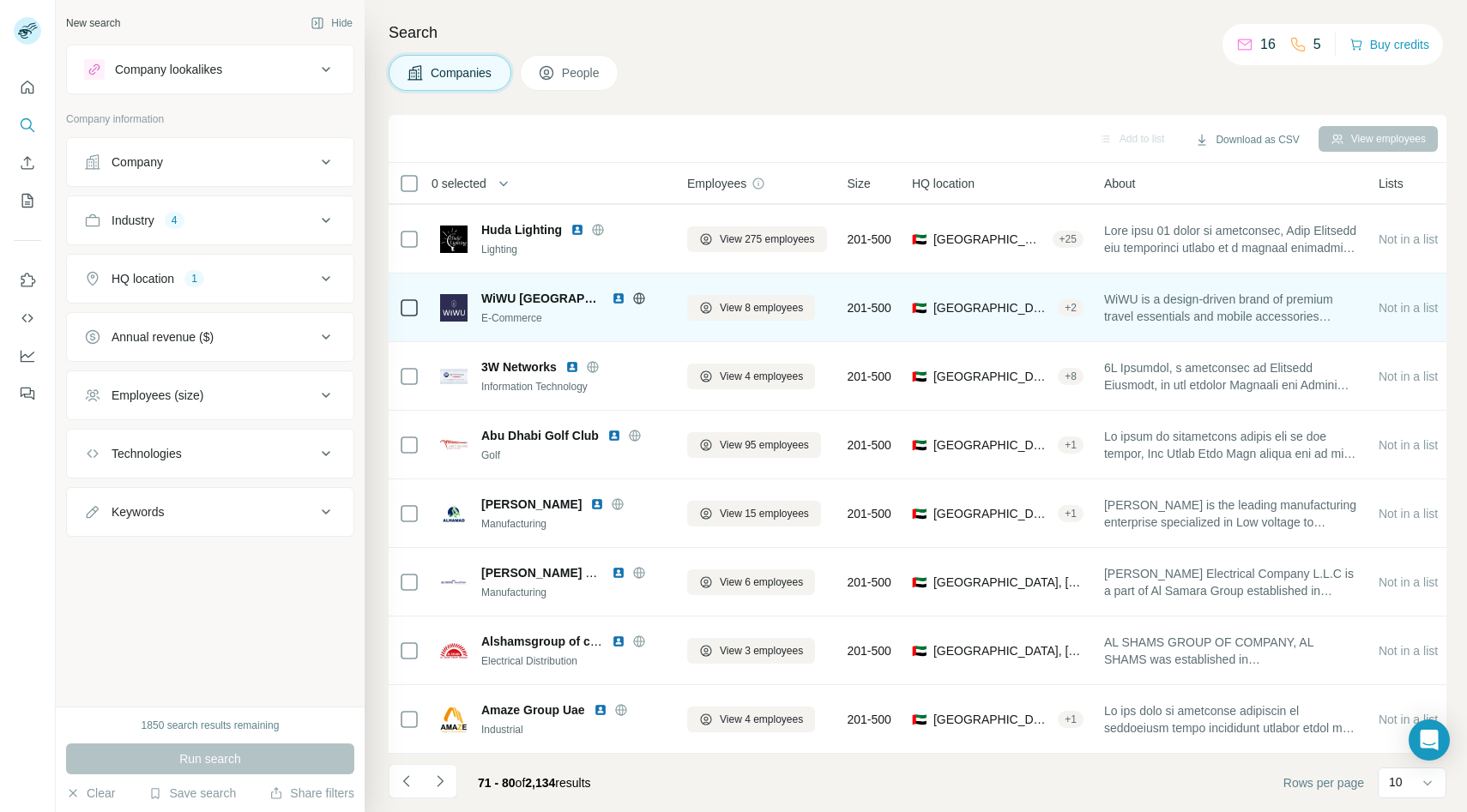
click at [632, 301] on icon at bounding box center [639, 298] width 14 height 14
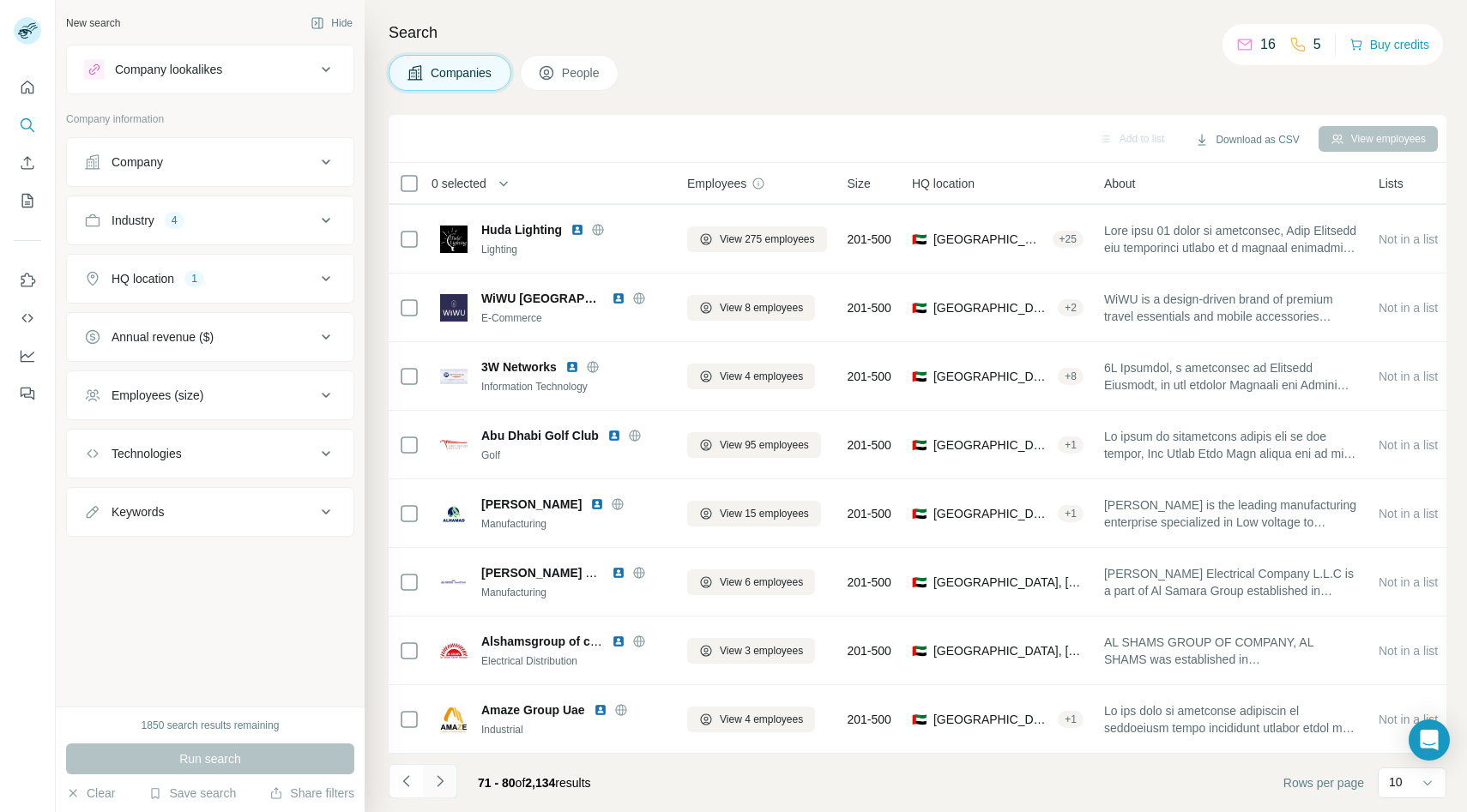
click at [437, 776] on icon "Navigate to next page" at bounding box center [440, 782] width 17 height 17
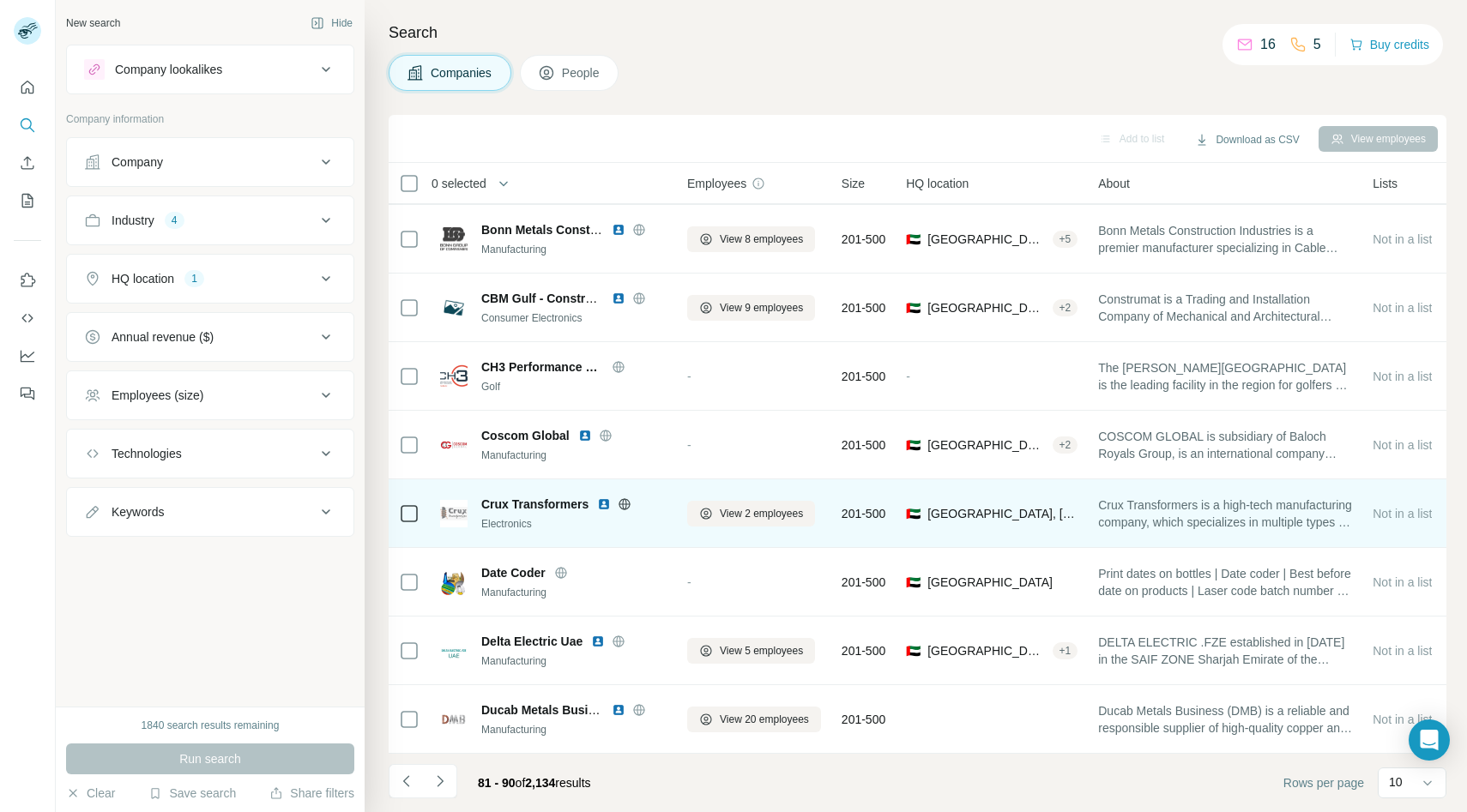
scroll to position [0, 0]
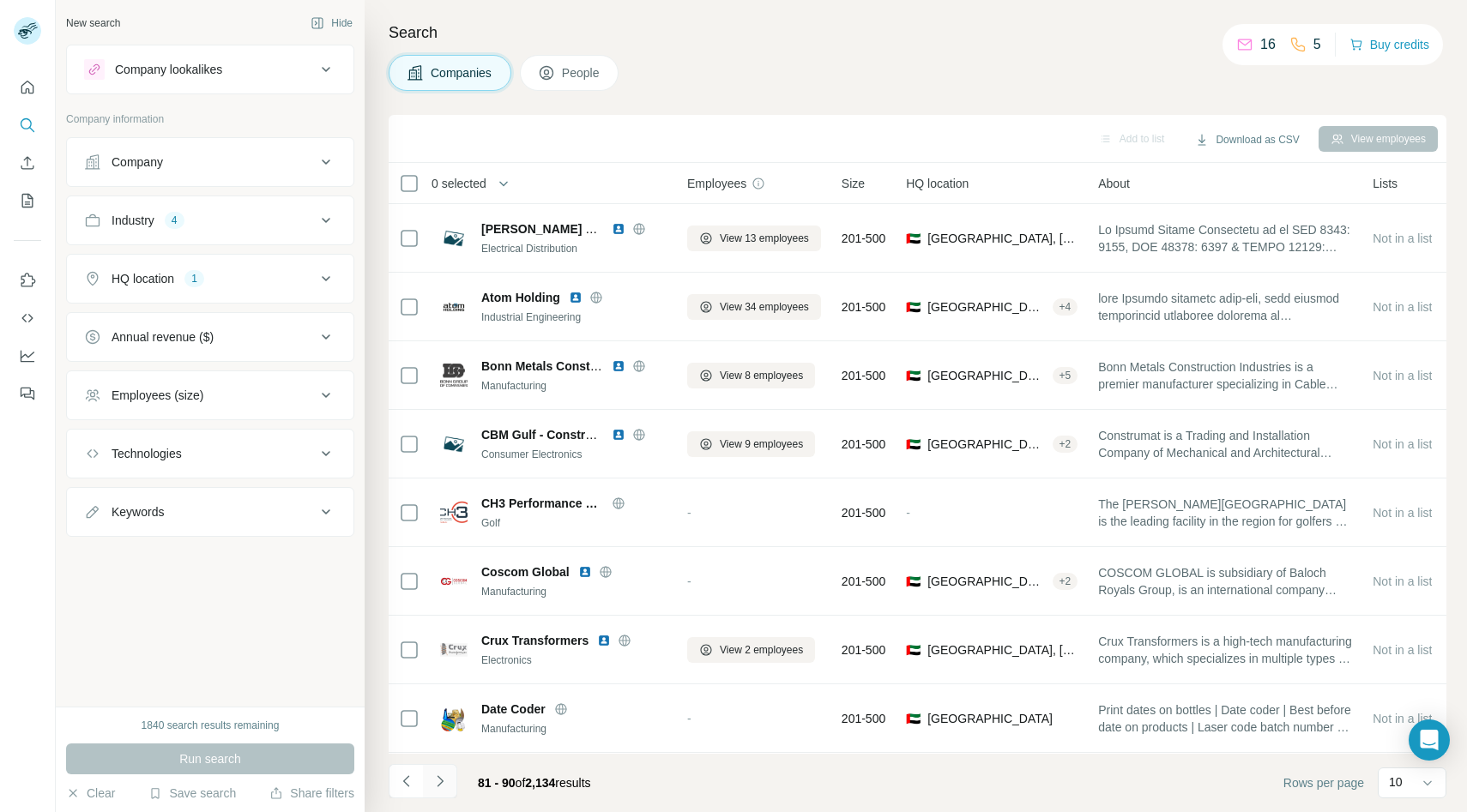
click at [438, 777] on icon "Navigate to next page" at bounding box center [440, 782] width 17 height 17
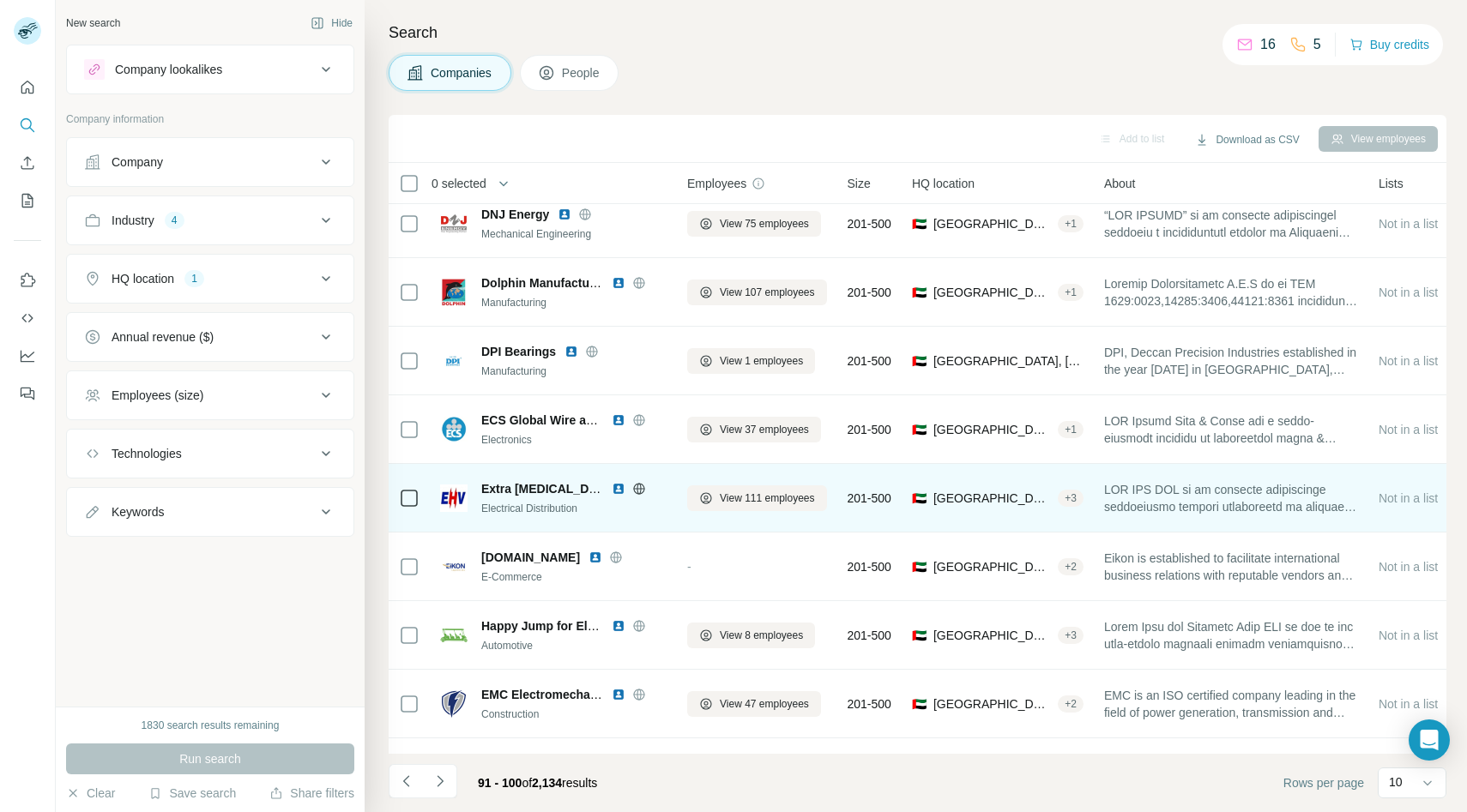
scroll to position [136, 0]
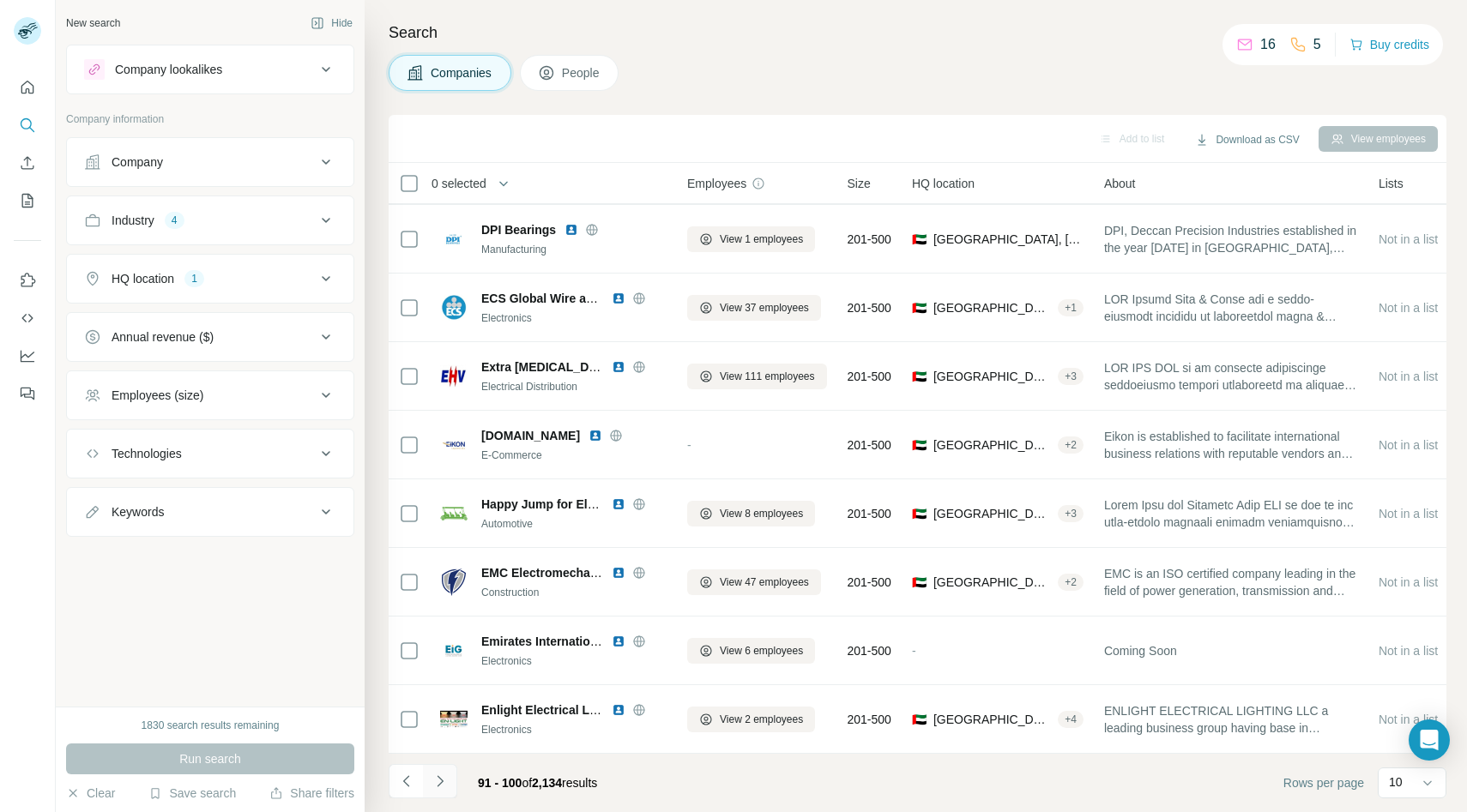
click at [443, 783] on icon "Navigate to next page" at bounding box center [440, 782] width 17 height 17
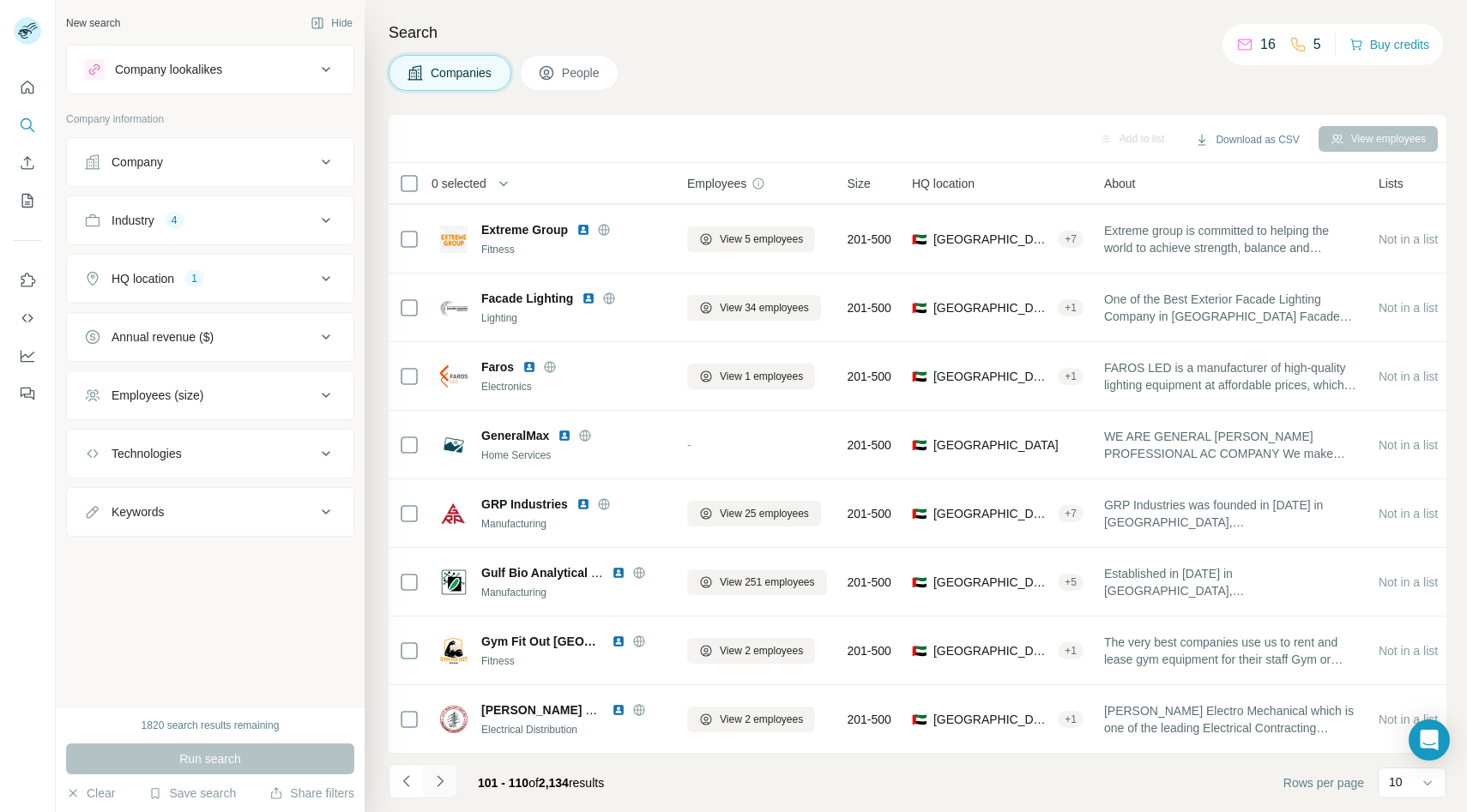
click at [443, 781] on icon "Navigate to next page" at bounding box center [440, 781] width 6 height 11
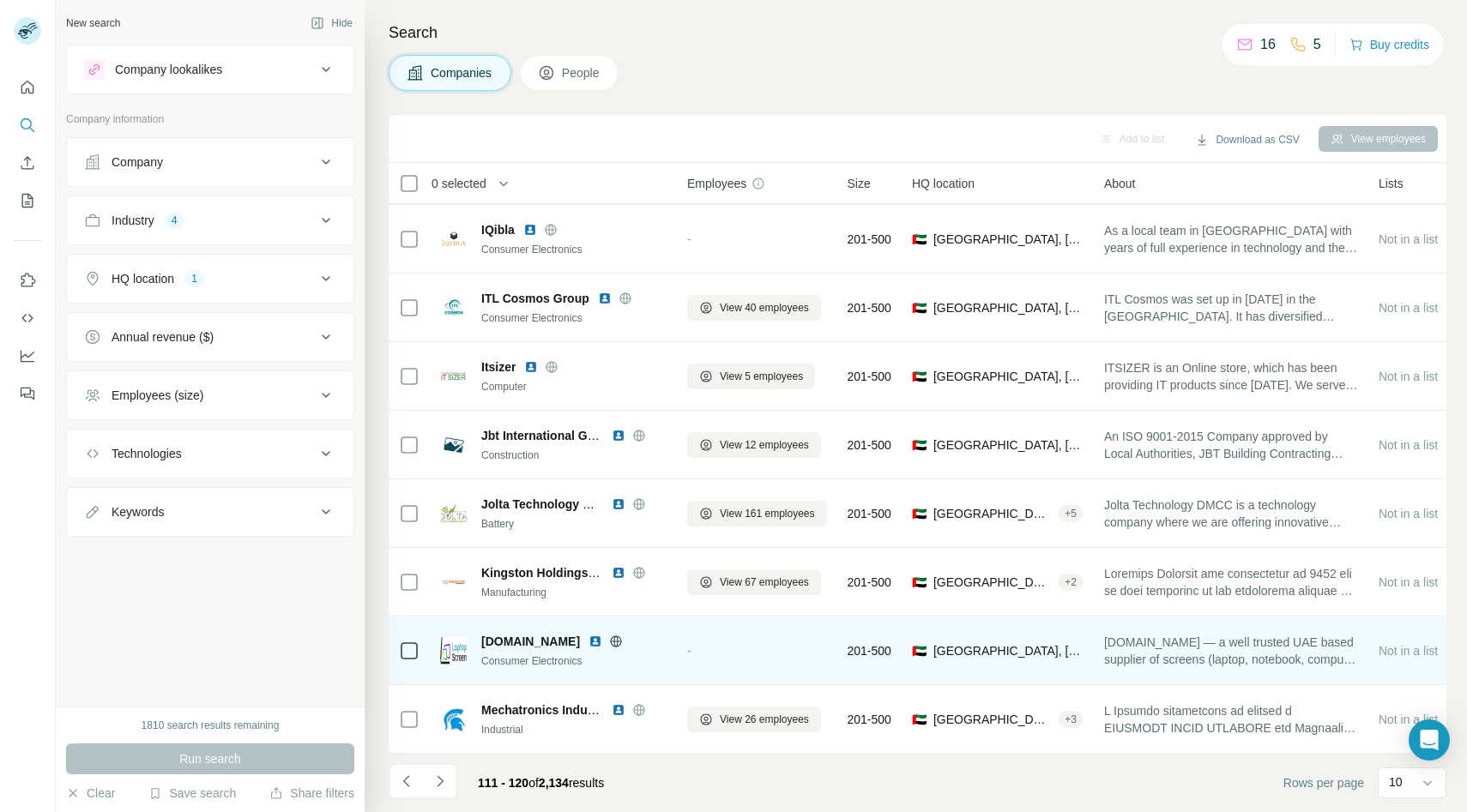
click at [610, 635] on icon at bounding box center [616, 641] width 14 height 14
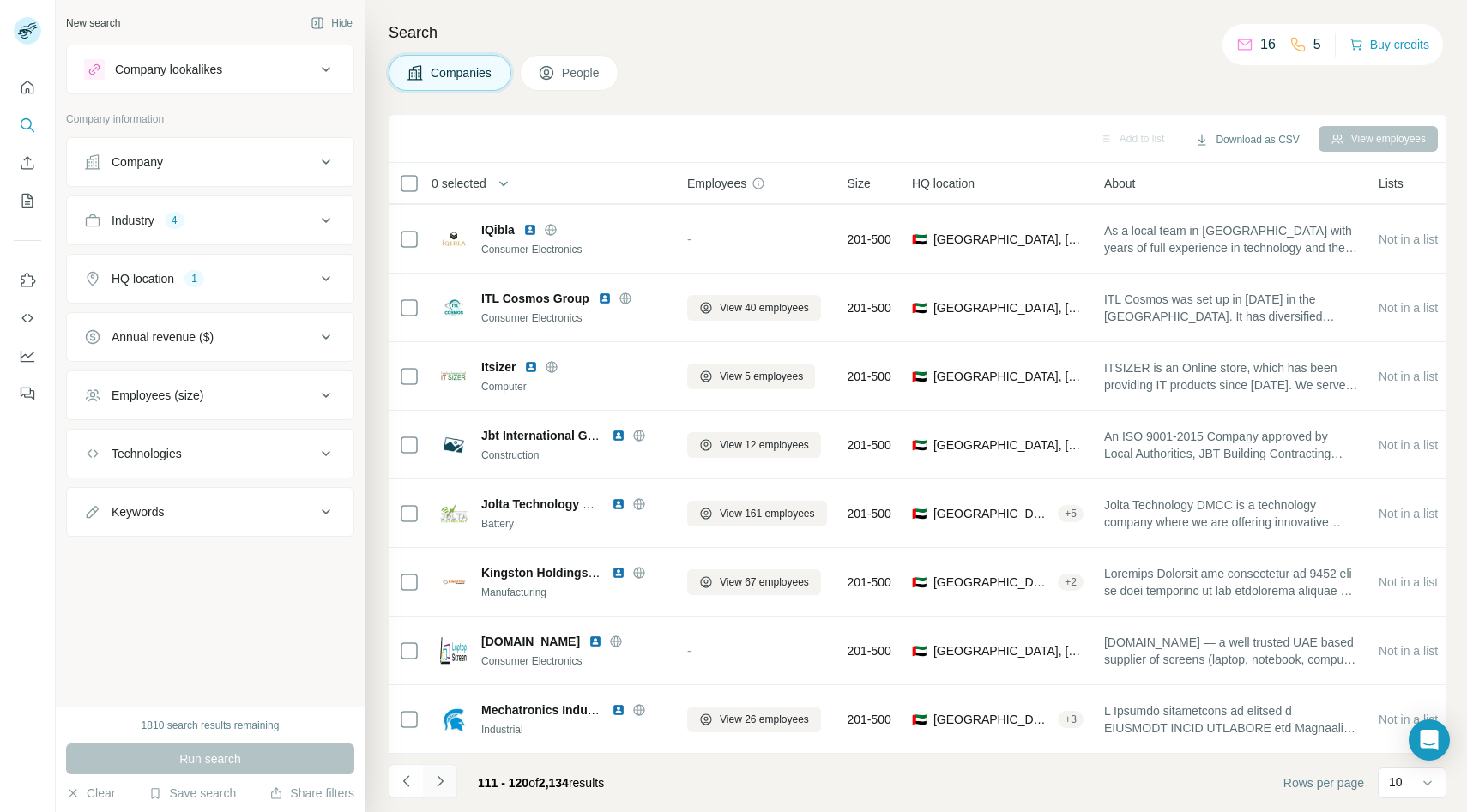
click at [438, 778] on icon "Navigate to next page" at bounding box center [440, 782] width 17 height 17
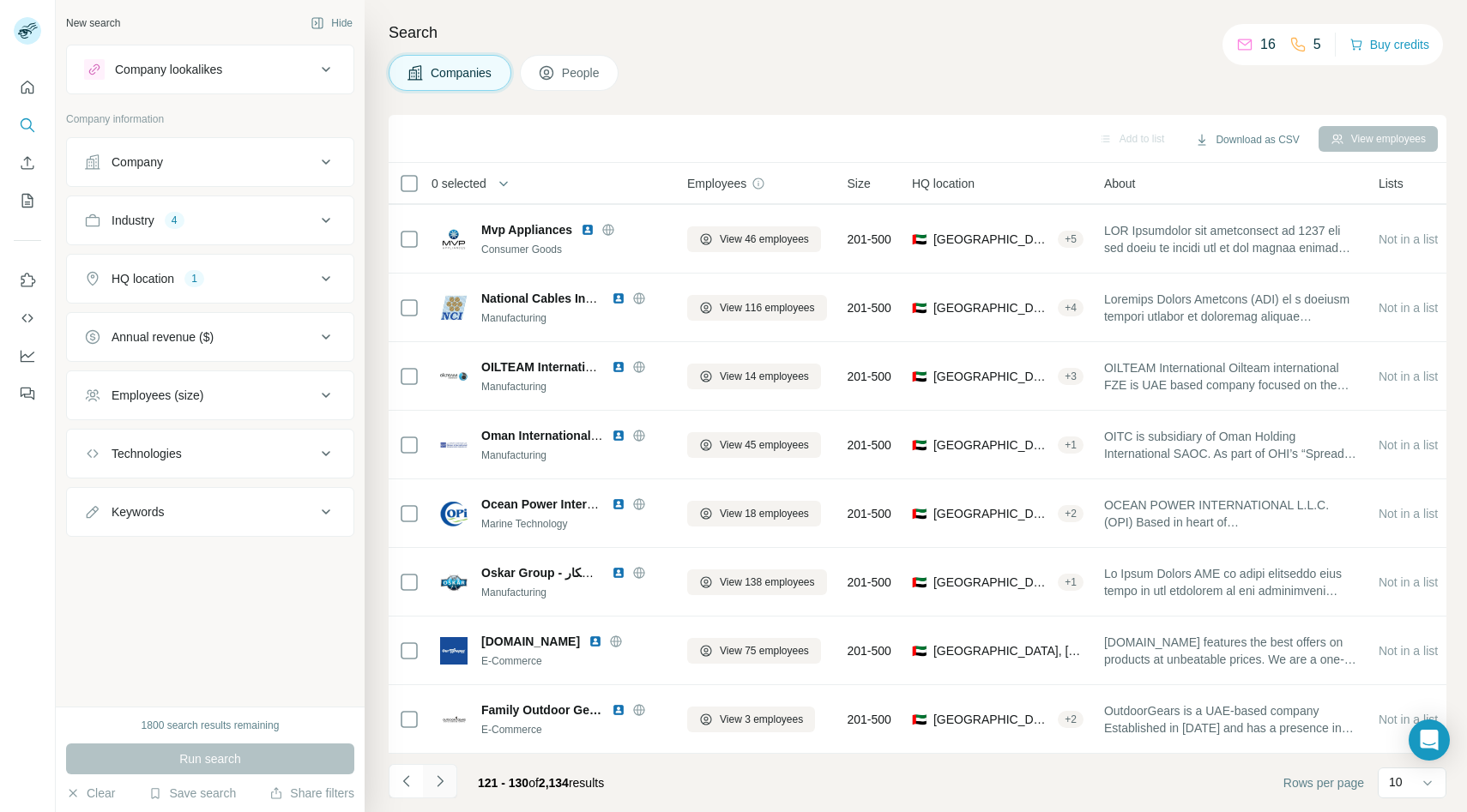
click at [439, 773] on icon "Navigate to next page" at bounding box center [440, 782] width 17 height 17
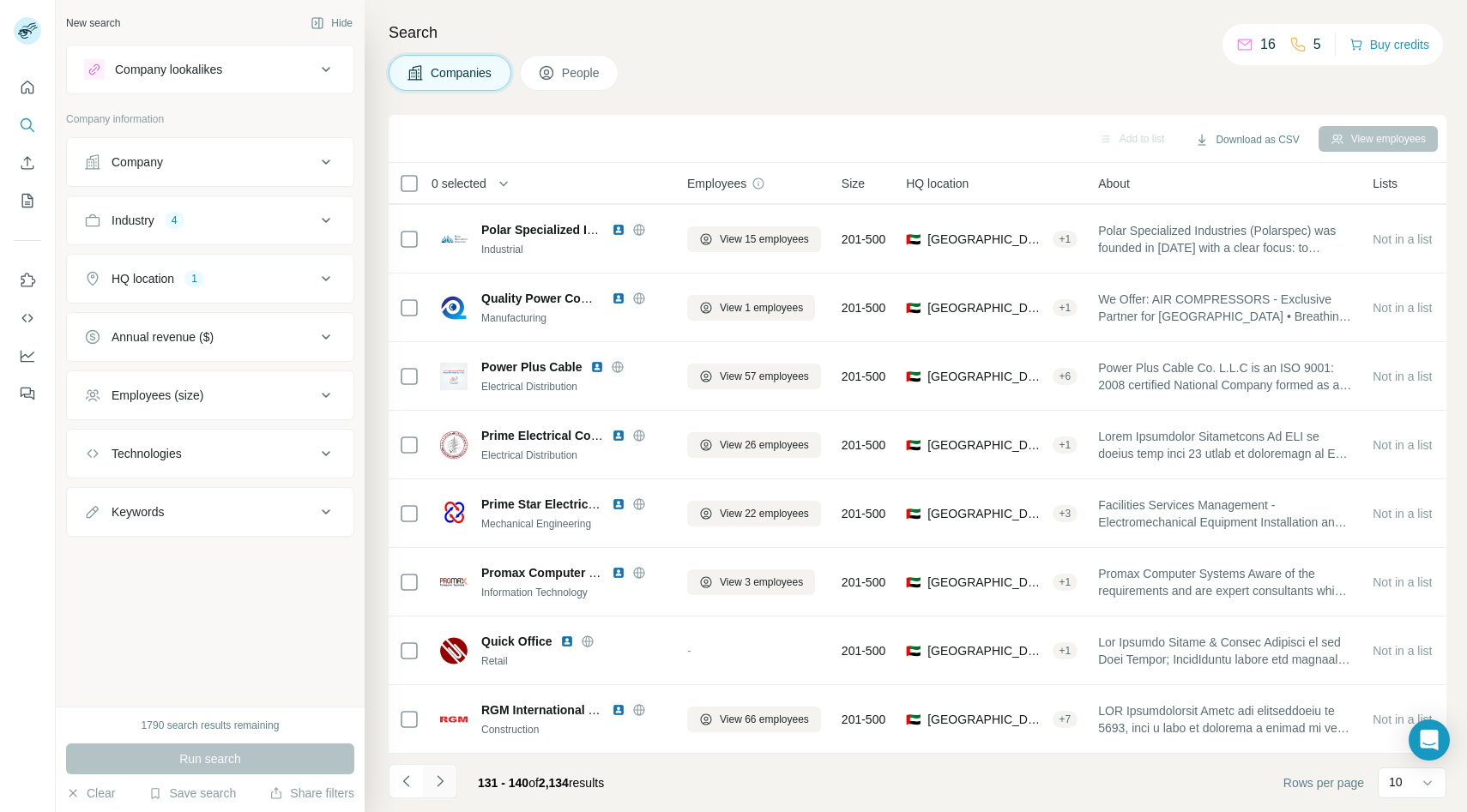
click at [449, 771] on button "Navigate to next page" at bounding box center [440, 782] width 35 height 35
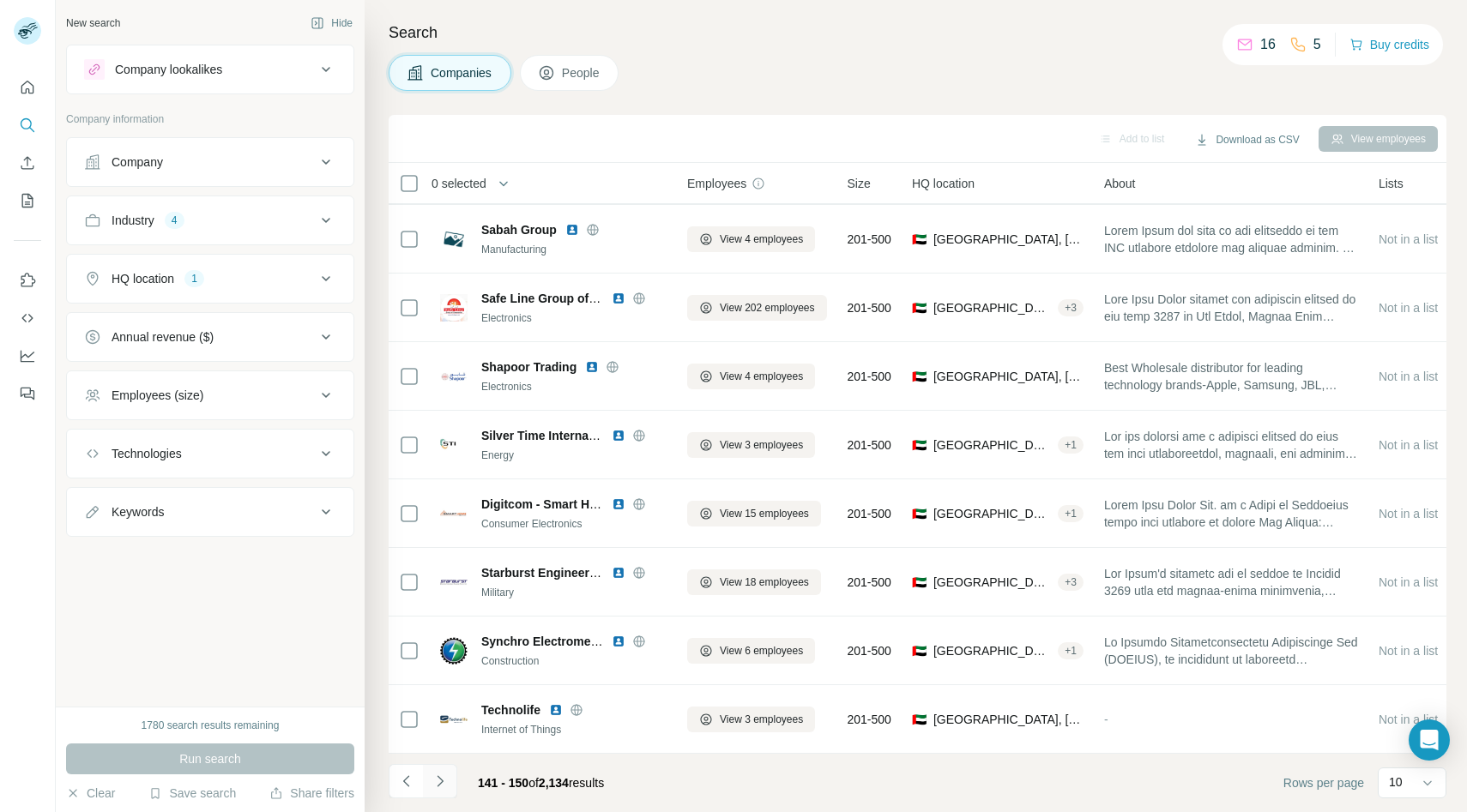
click at [447, 785] on icon "Navigate to next page" at bounding box center [440, 782] width 17 height 17
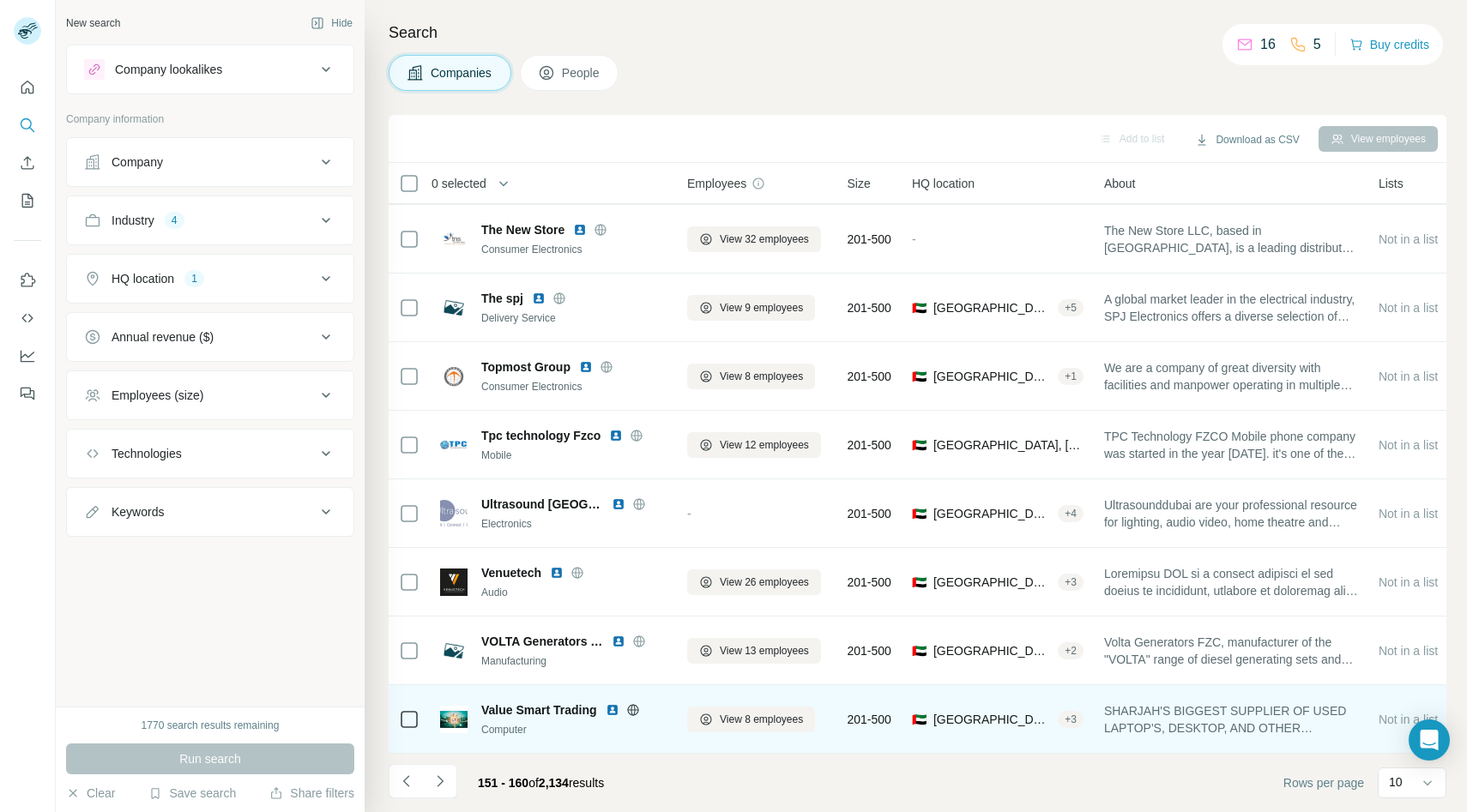
click at [635, 707] on icon at bounding box center [633, 710] width 14 height 14
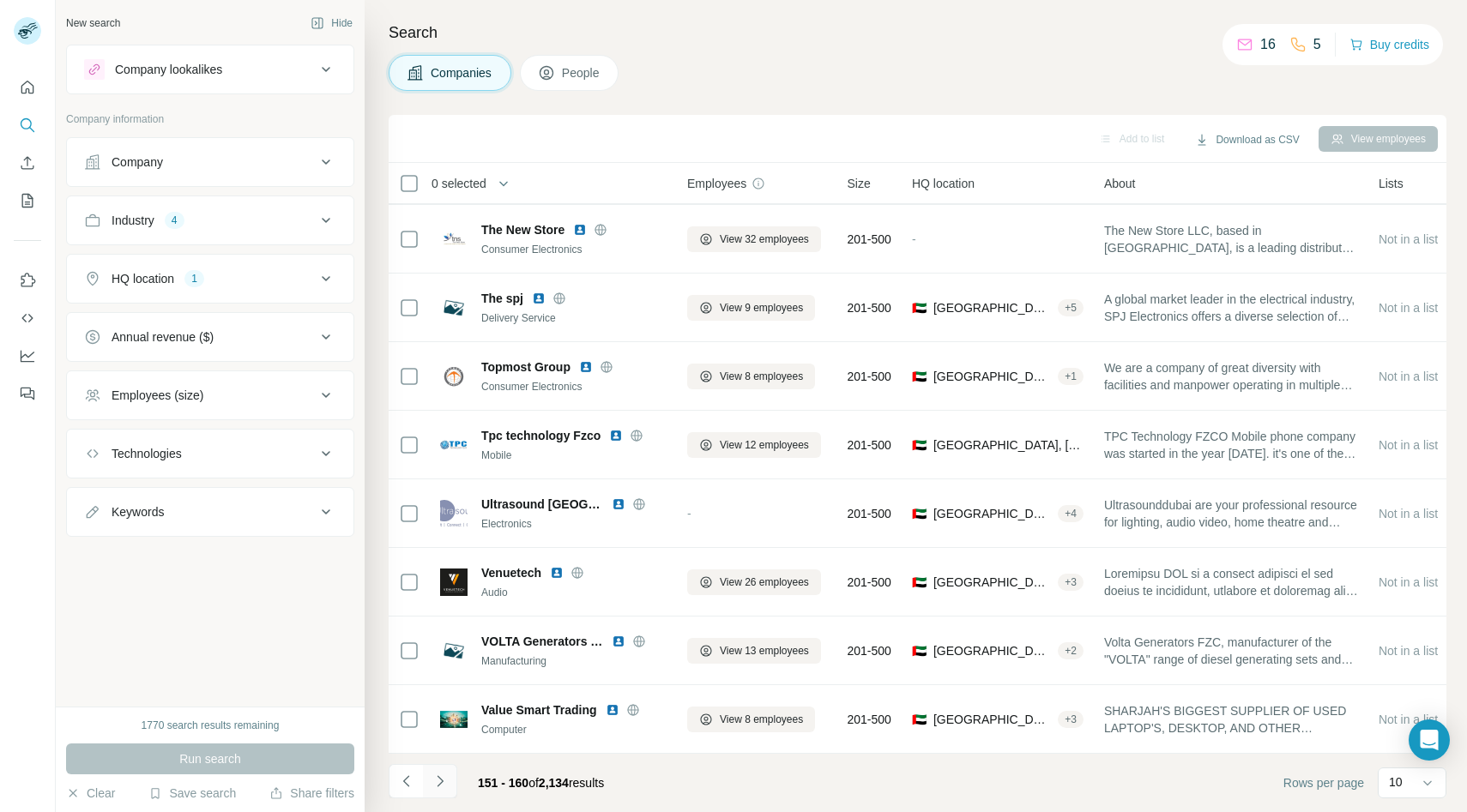
click at [451, 780] on button "Navigate to next page" at bounding box center [440, 782] width 35 height 35
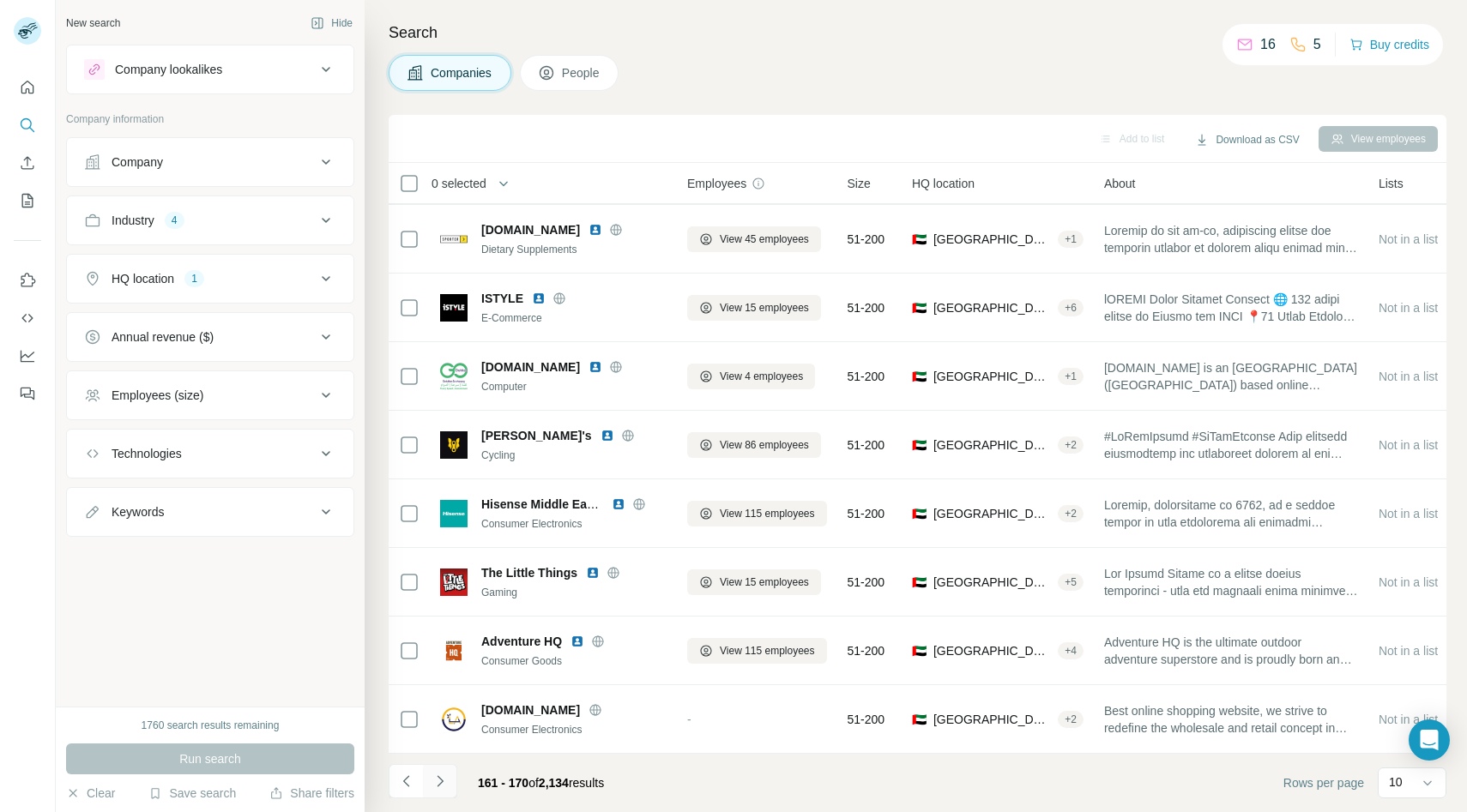
click at [433, 784] on icon "Navigate to next page" at bounding box center [440, 782] width 17 height 17
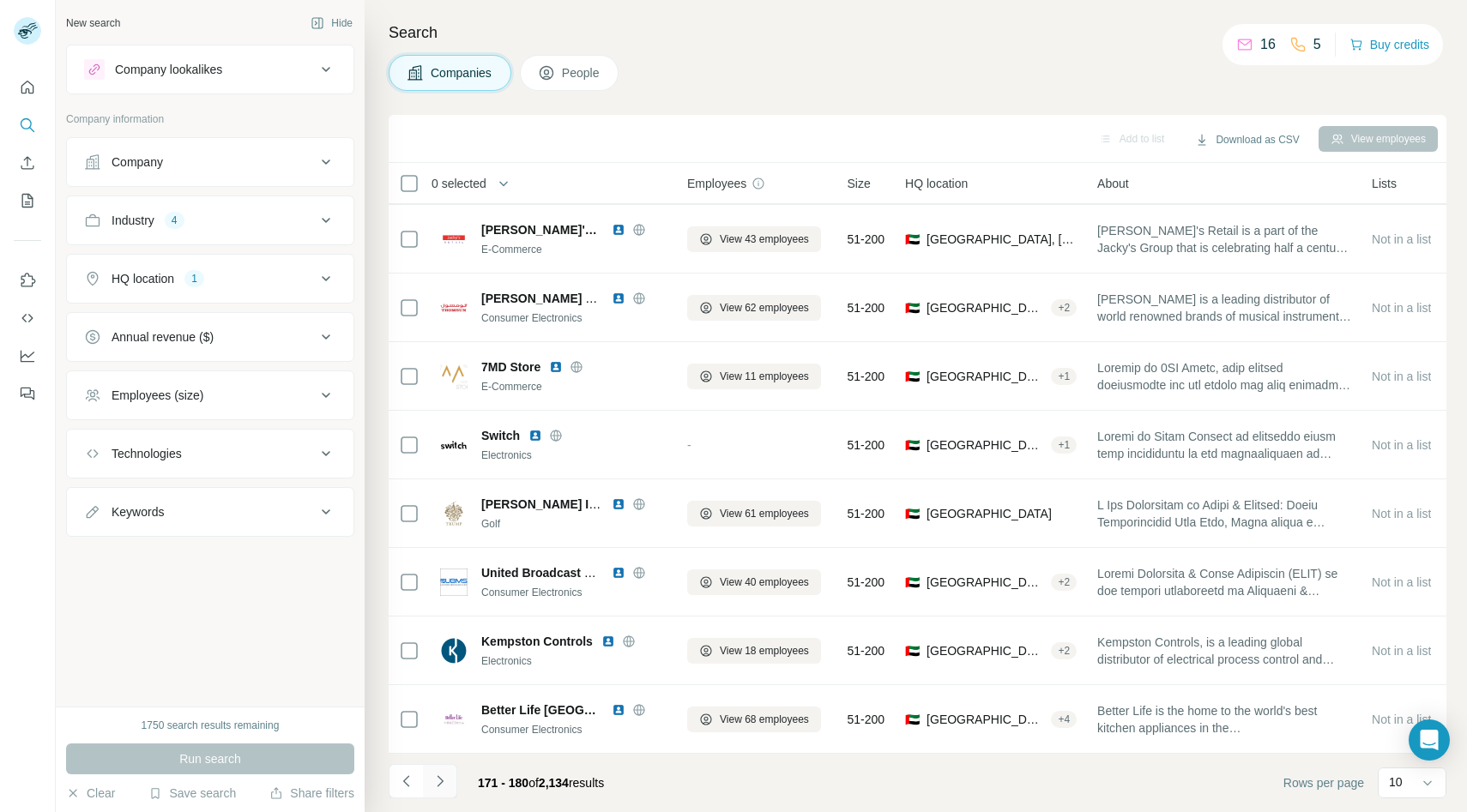
click at [444, 778] on icon "Navigate to next page" at bounding box center [440, 782] width 17 height 17
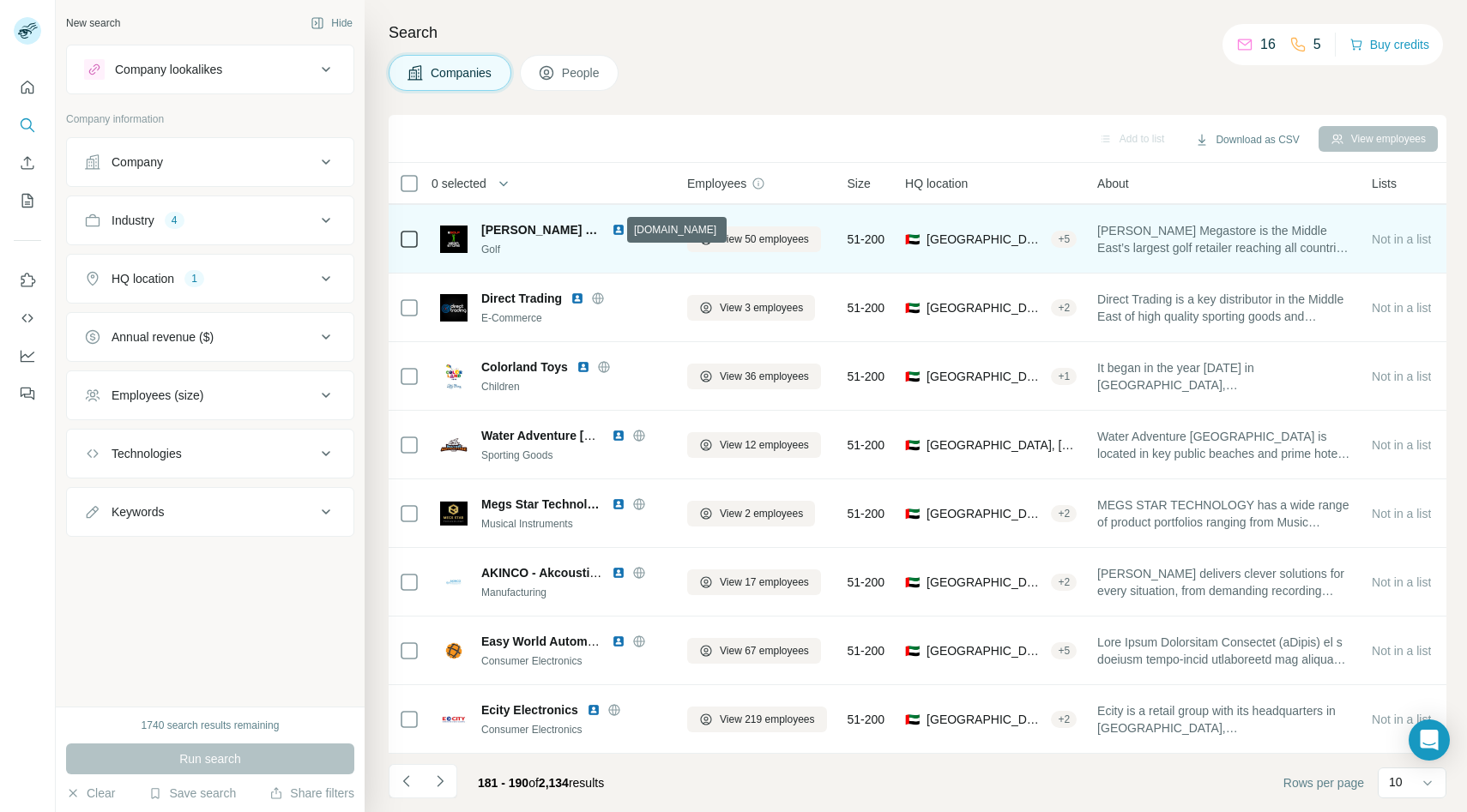
click at [632, 227] on icon at bounding box center [639, 230] width 14 height 14
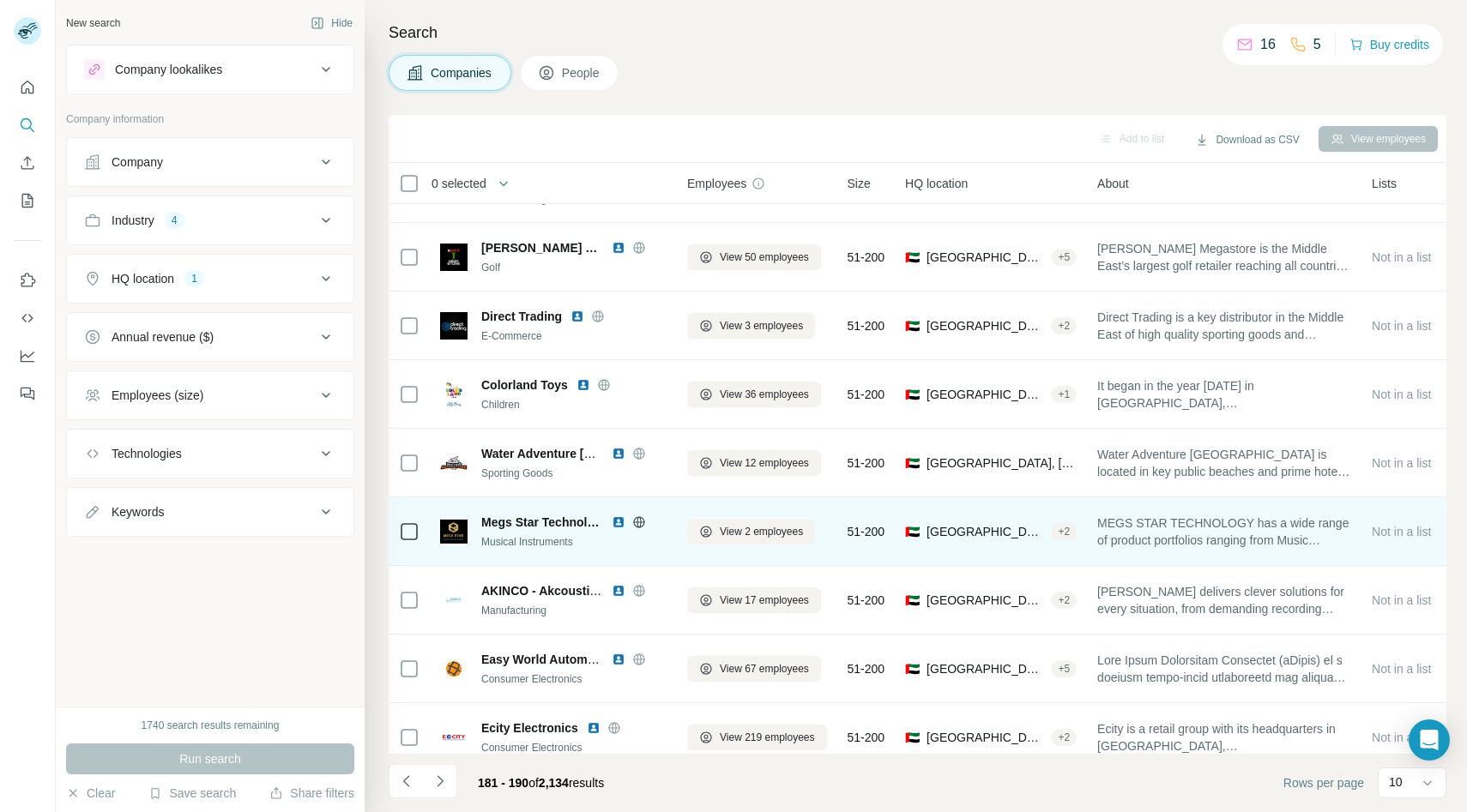
scroll to position [0, 0]
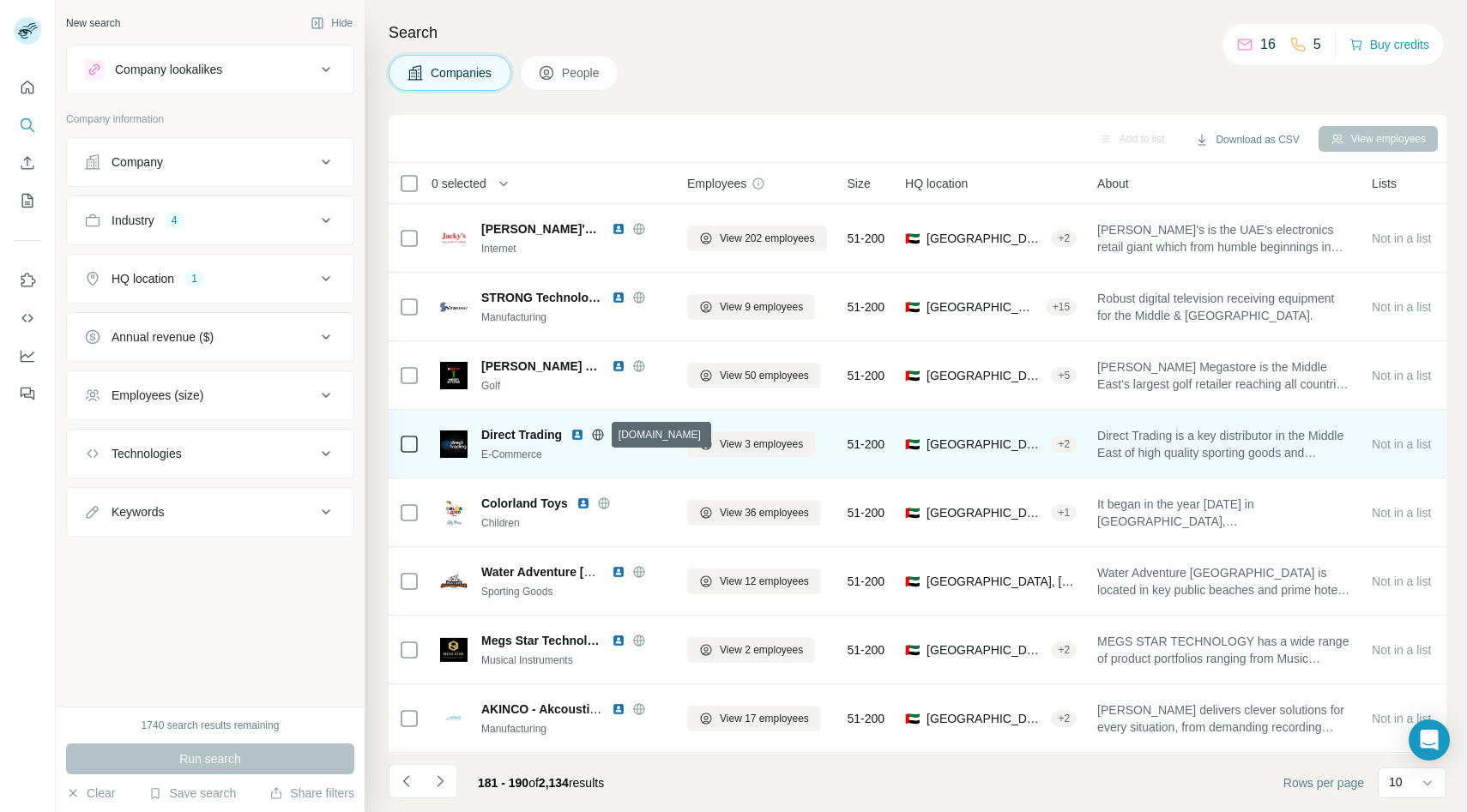
click at [598, 432] on icon at bounding box center [598, 435] width 14 height 14
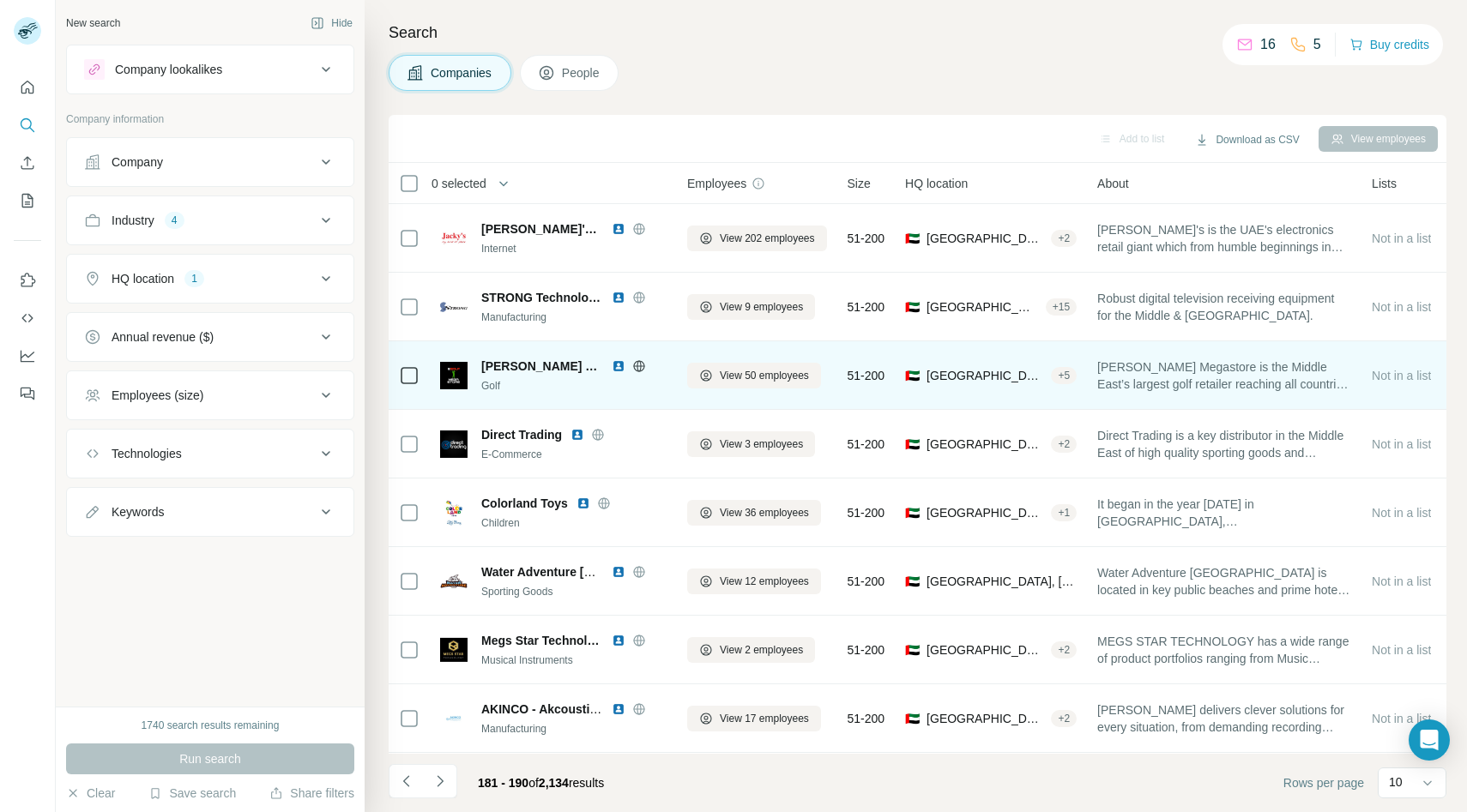
scroll to position [136, 0]
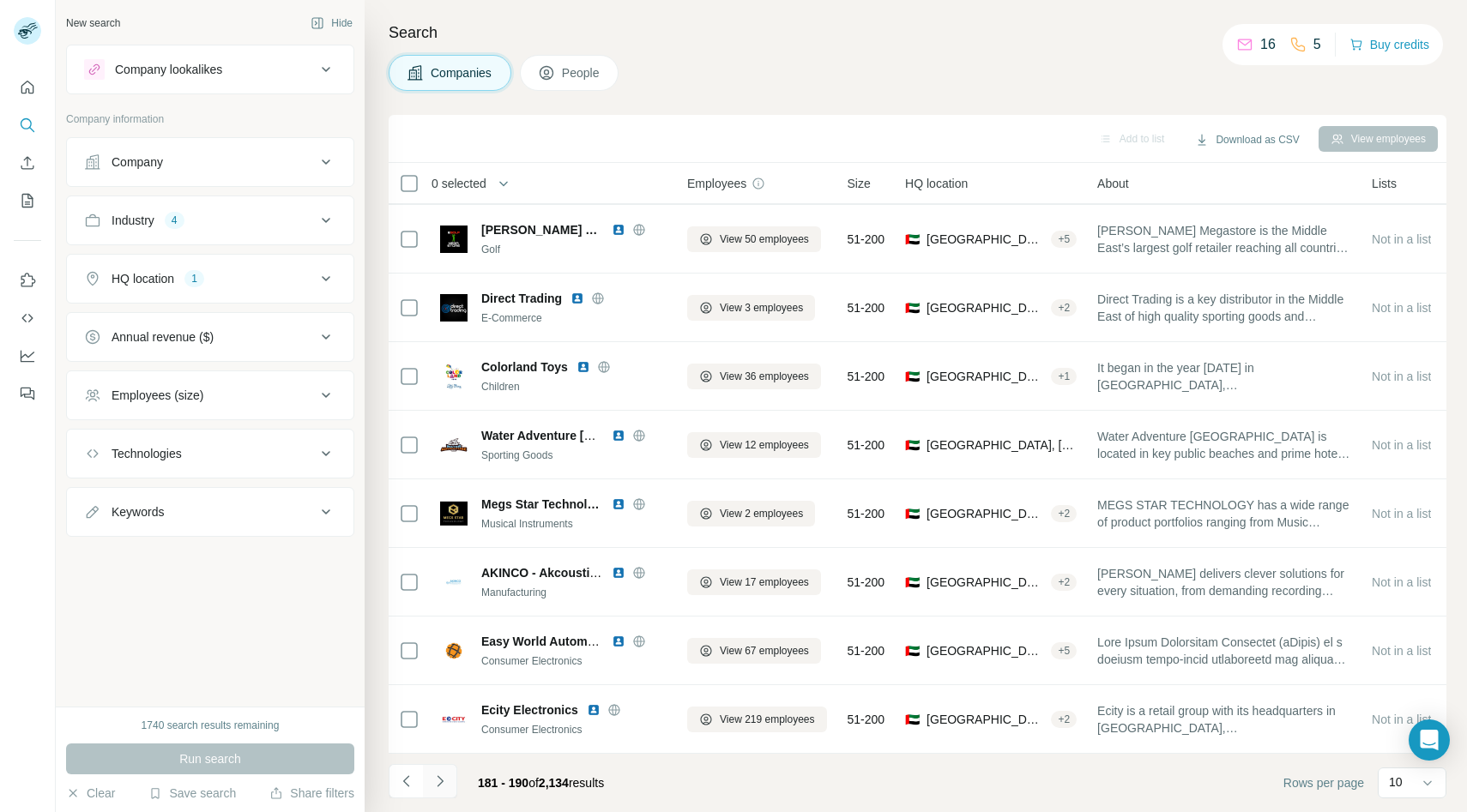
click at [449, 768] on button "Navigate to next page" at bounding box center [440, 782] width 35 height 35
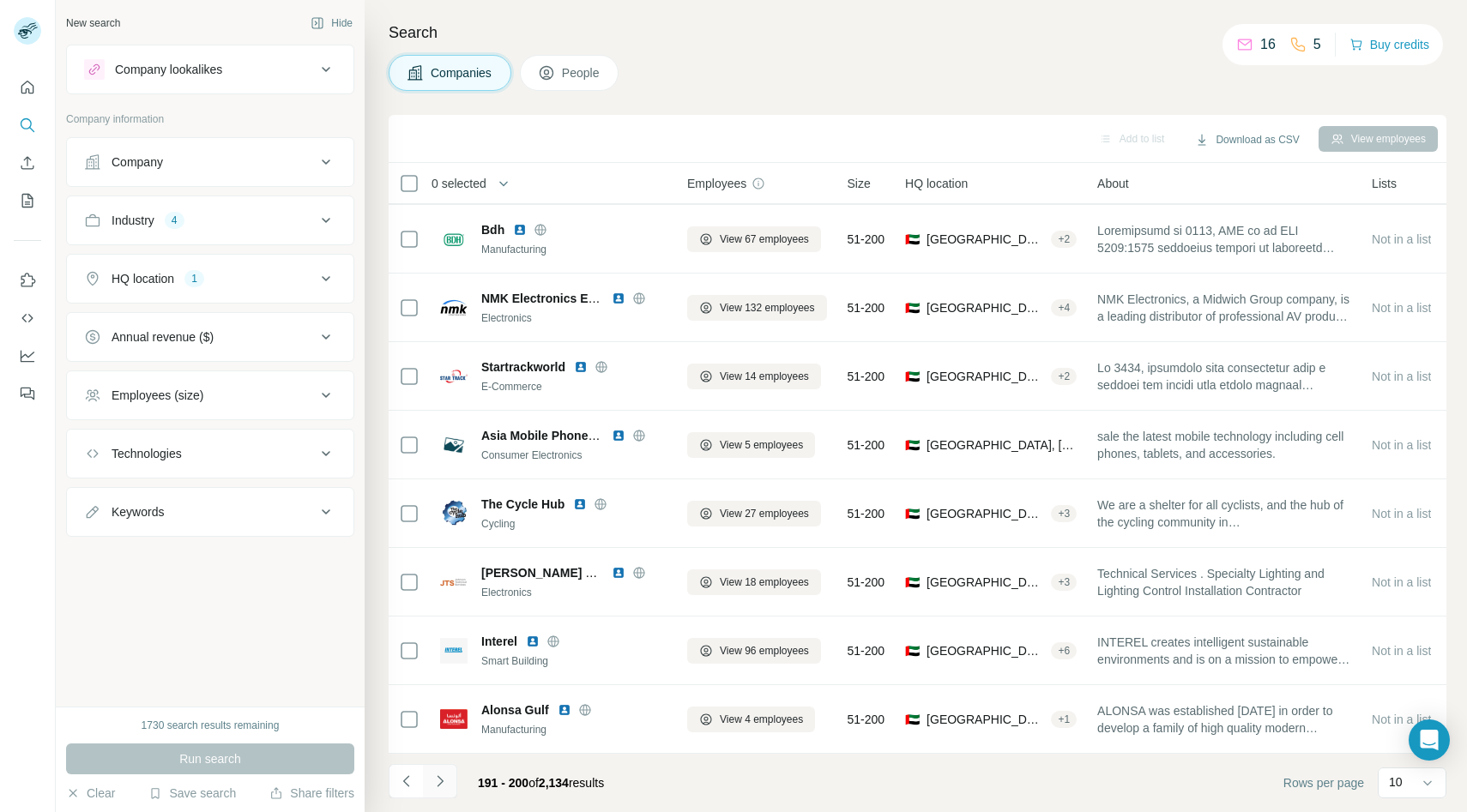
click at [449, 778] on button "Navigate to next page" at bounding box center [440, 782] width 35 height 35
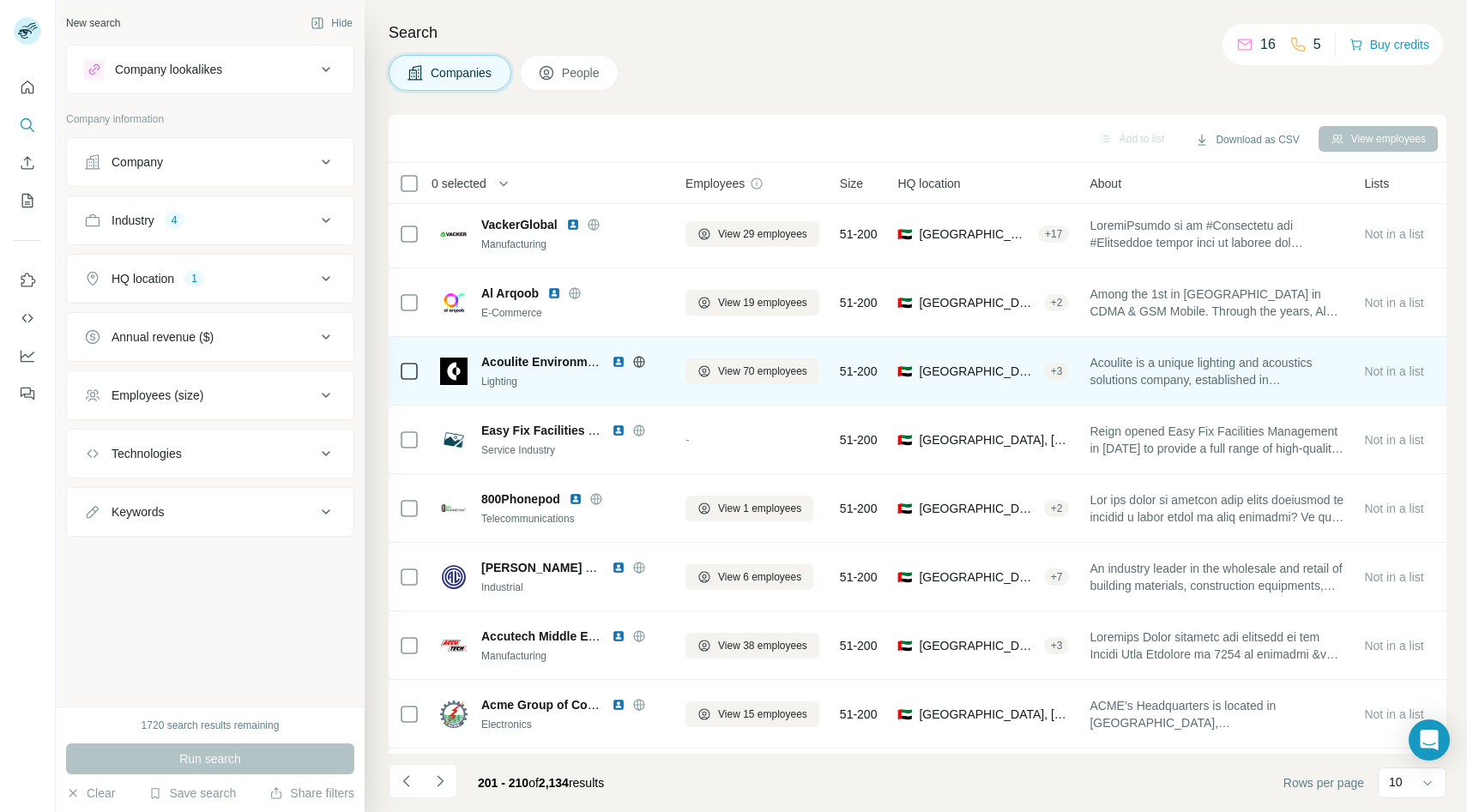
scroll to position [136, 2]
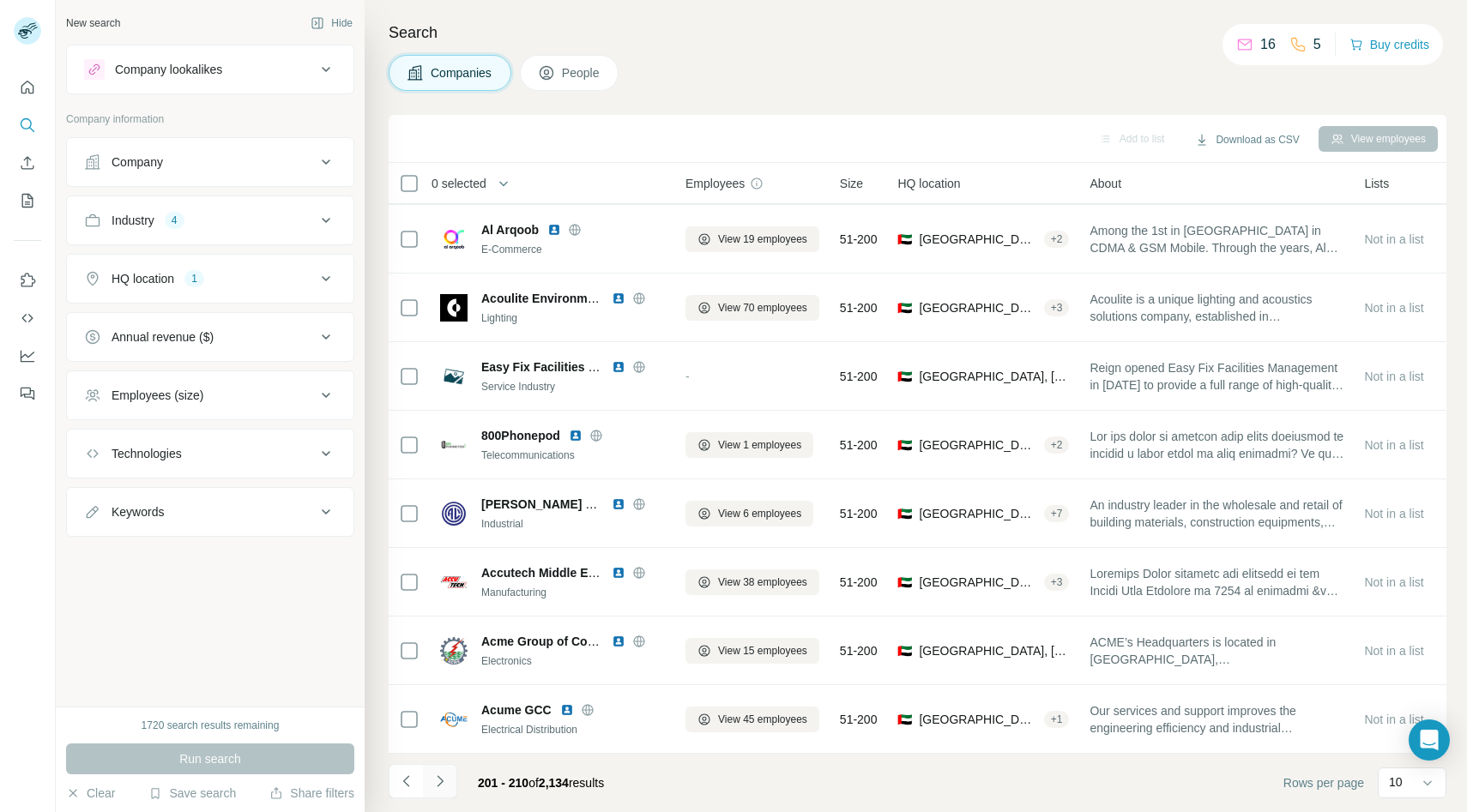
click at [449, 781] on button "Navigate to next page" at bounding box center [440, 782] width 35 height 35
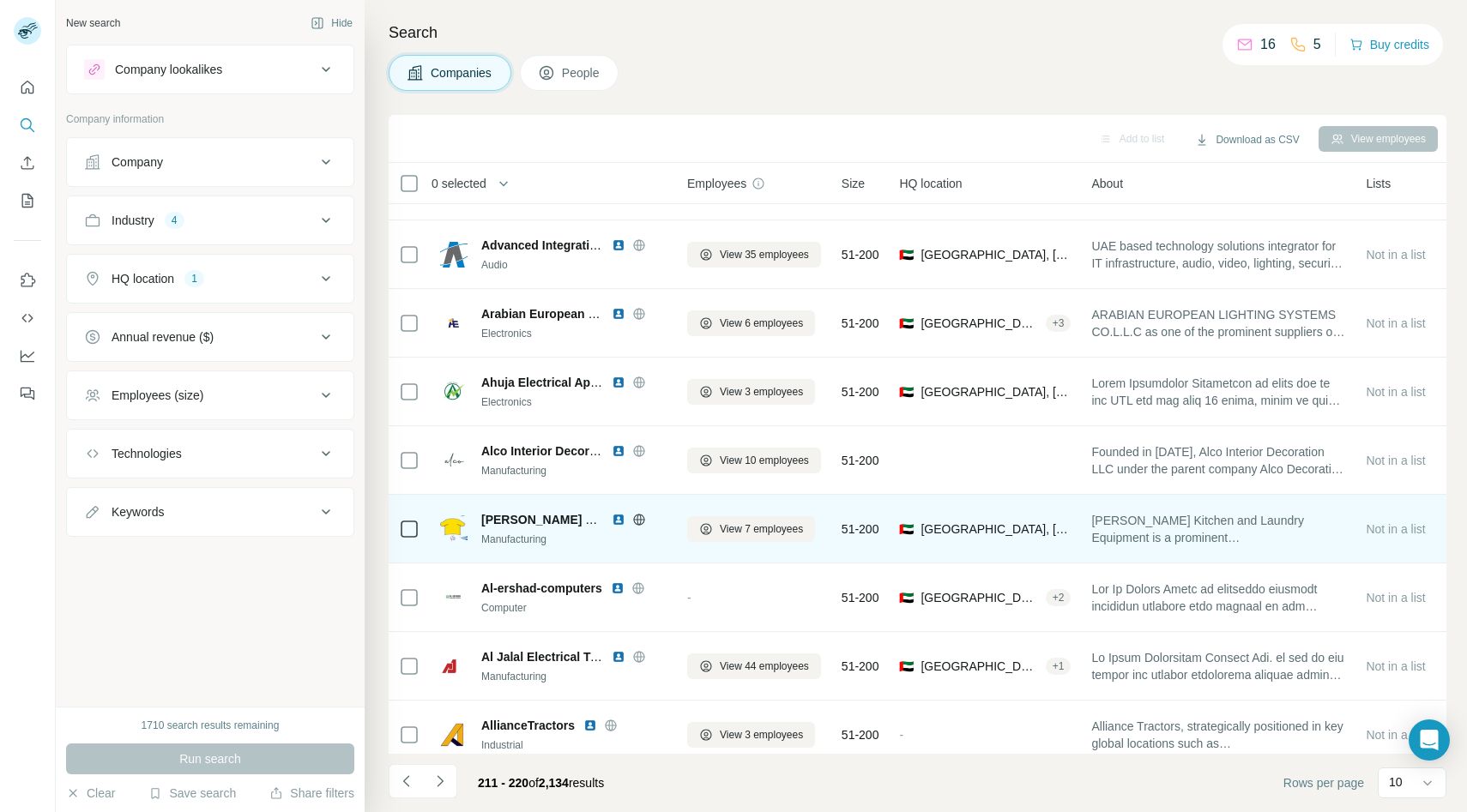
scroll to position [136, 0]
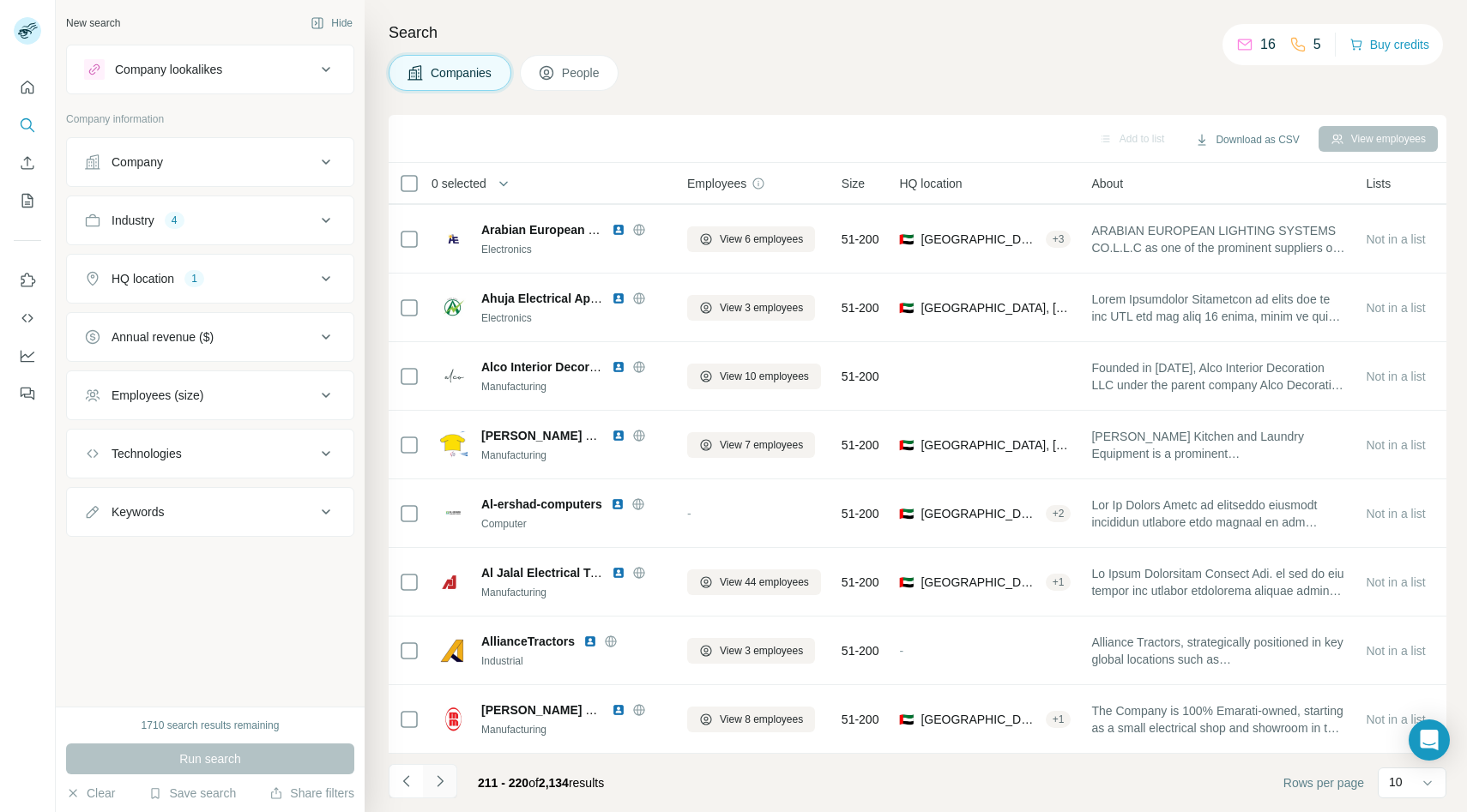
click at [446, 776] on icon "Navigate to next page" at bounding box center [440, 782] width 17 height 17
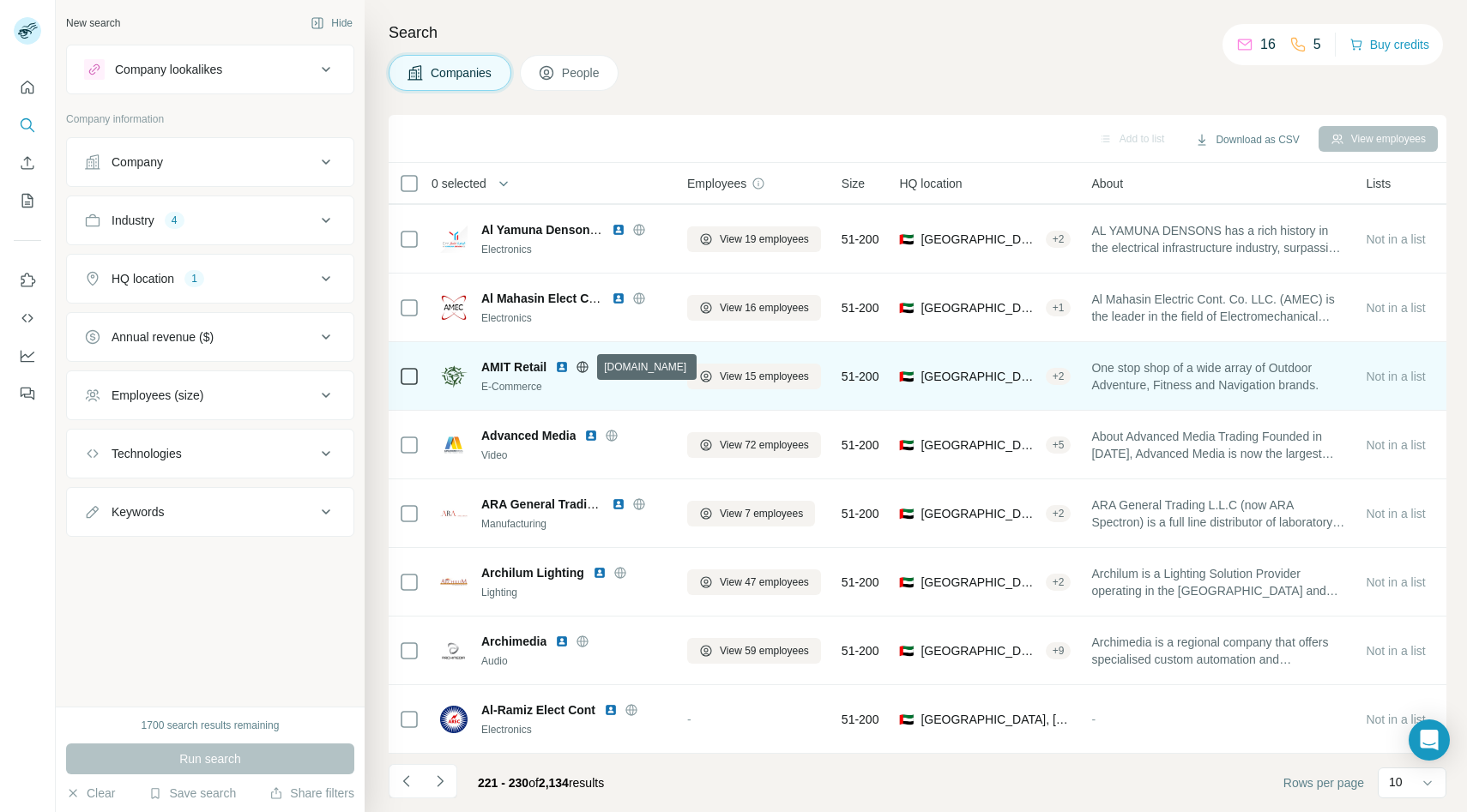
click at [584, 363] on icon at bounding box center [583, 367] width 4 height 11
